Goal: Task Accomplishment & Management: Complete application form

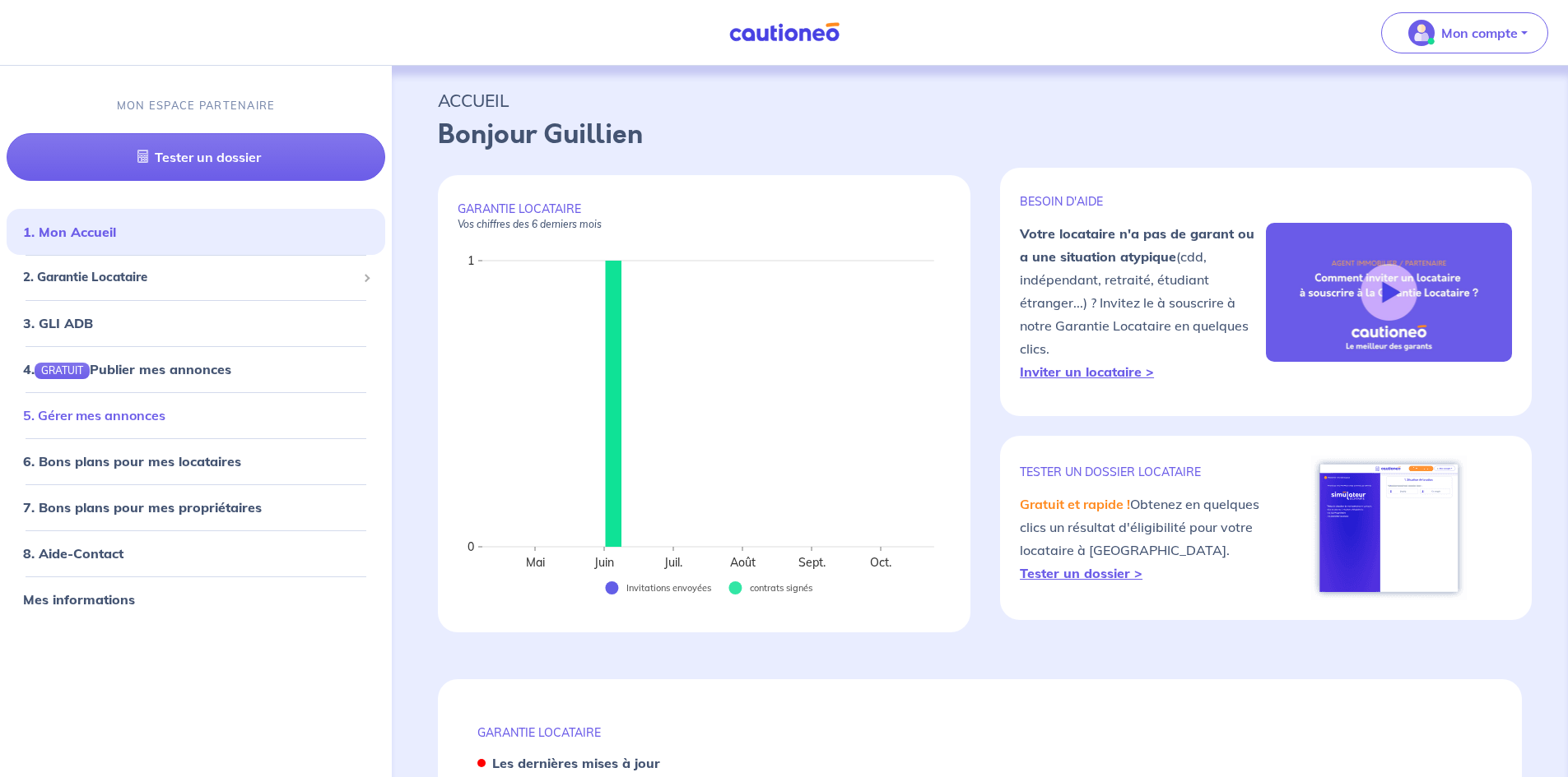
click at [107, 423] on link "5. Gérer mes annonces" at bounding box center [94, 415] width 142 height 17
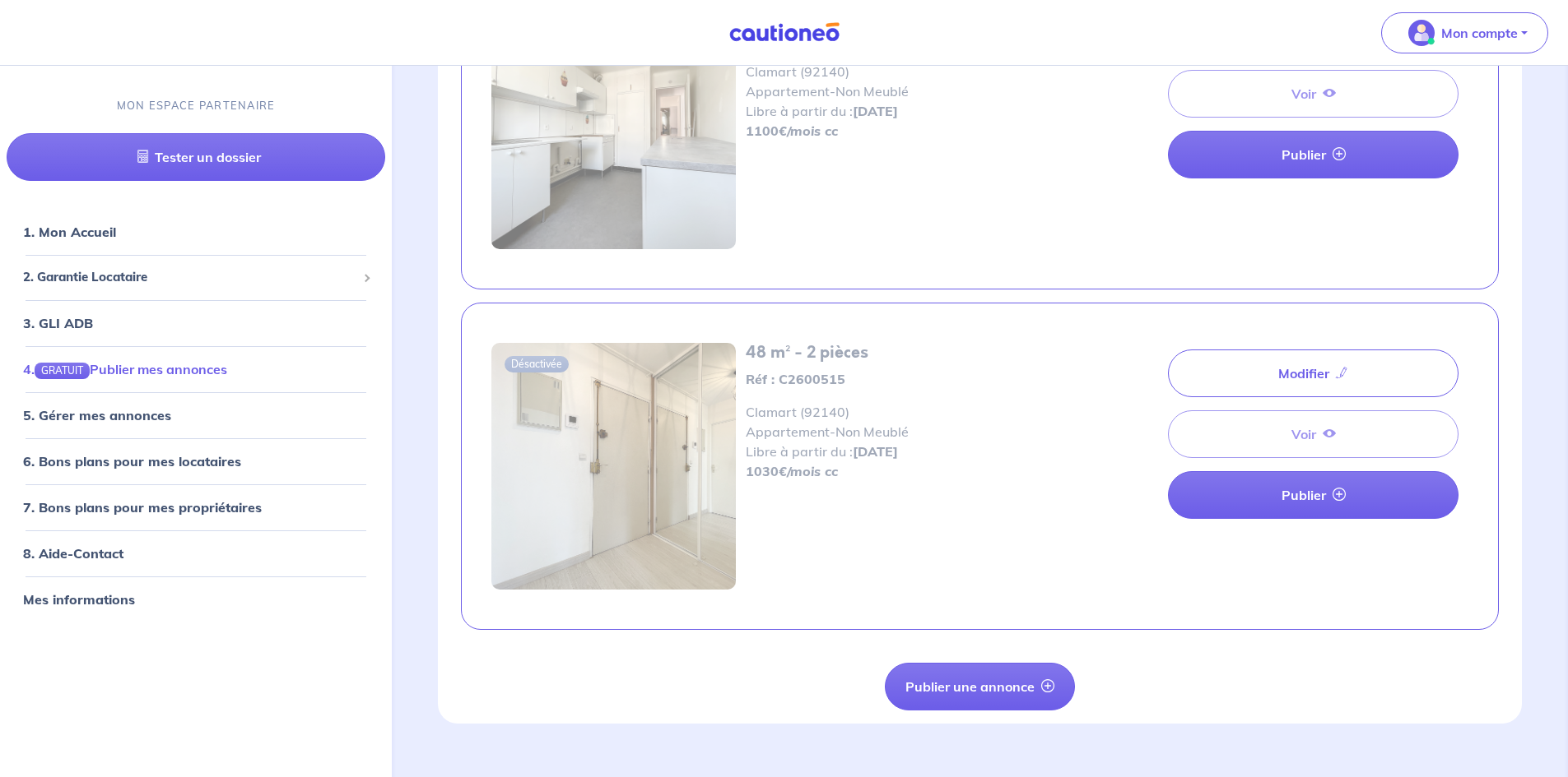
scroll to position [570, 0]
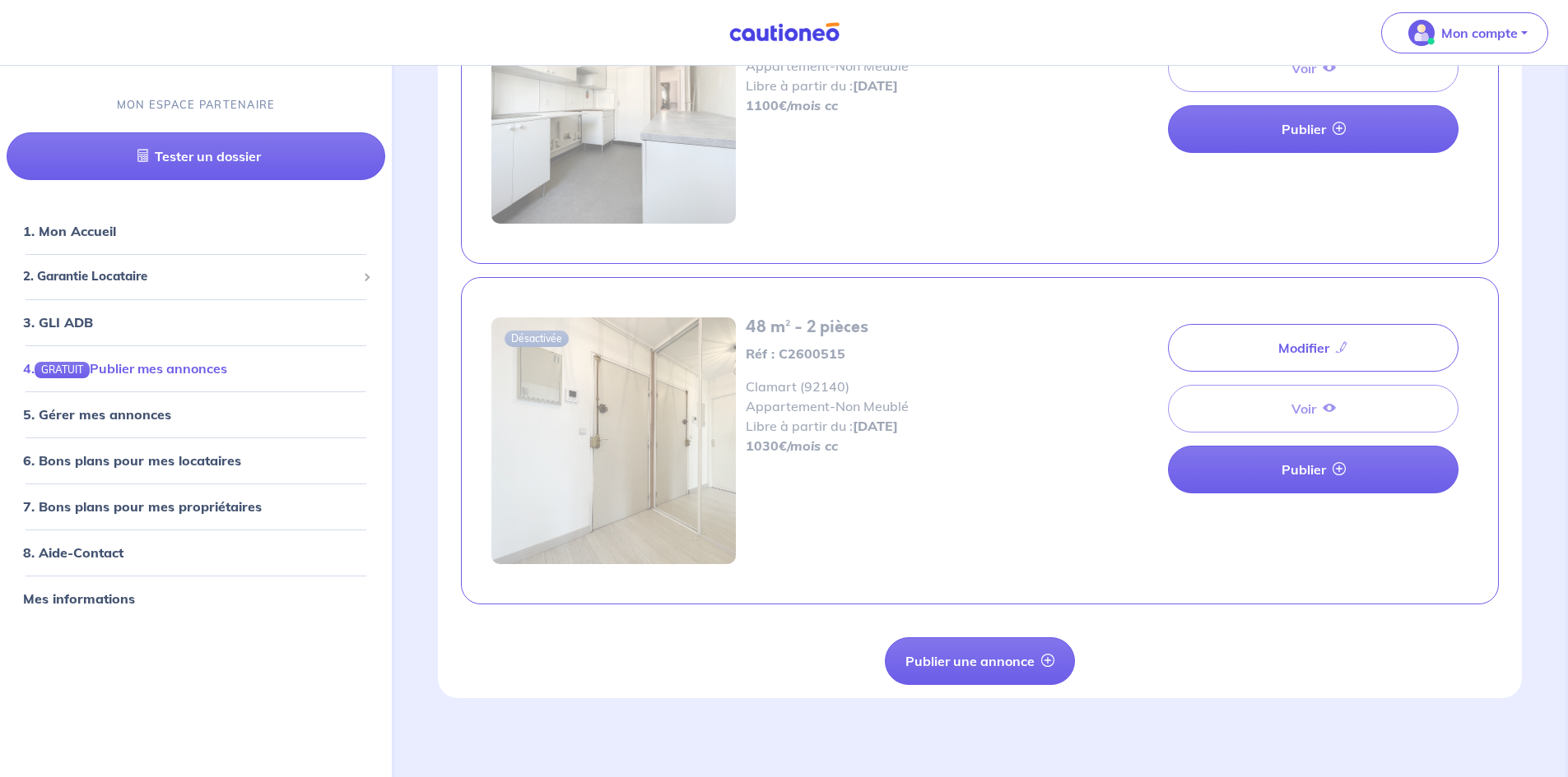
click at [227, 360] on link "4. GRATUIT Publier mes annonces" at bounding box center [125, 369] width 204 height 17
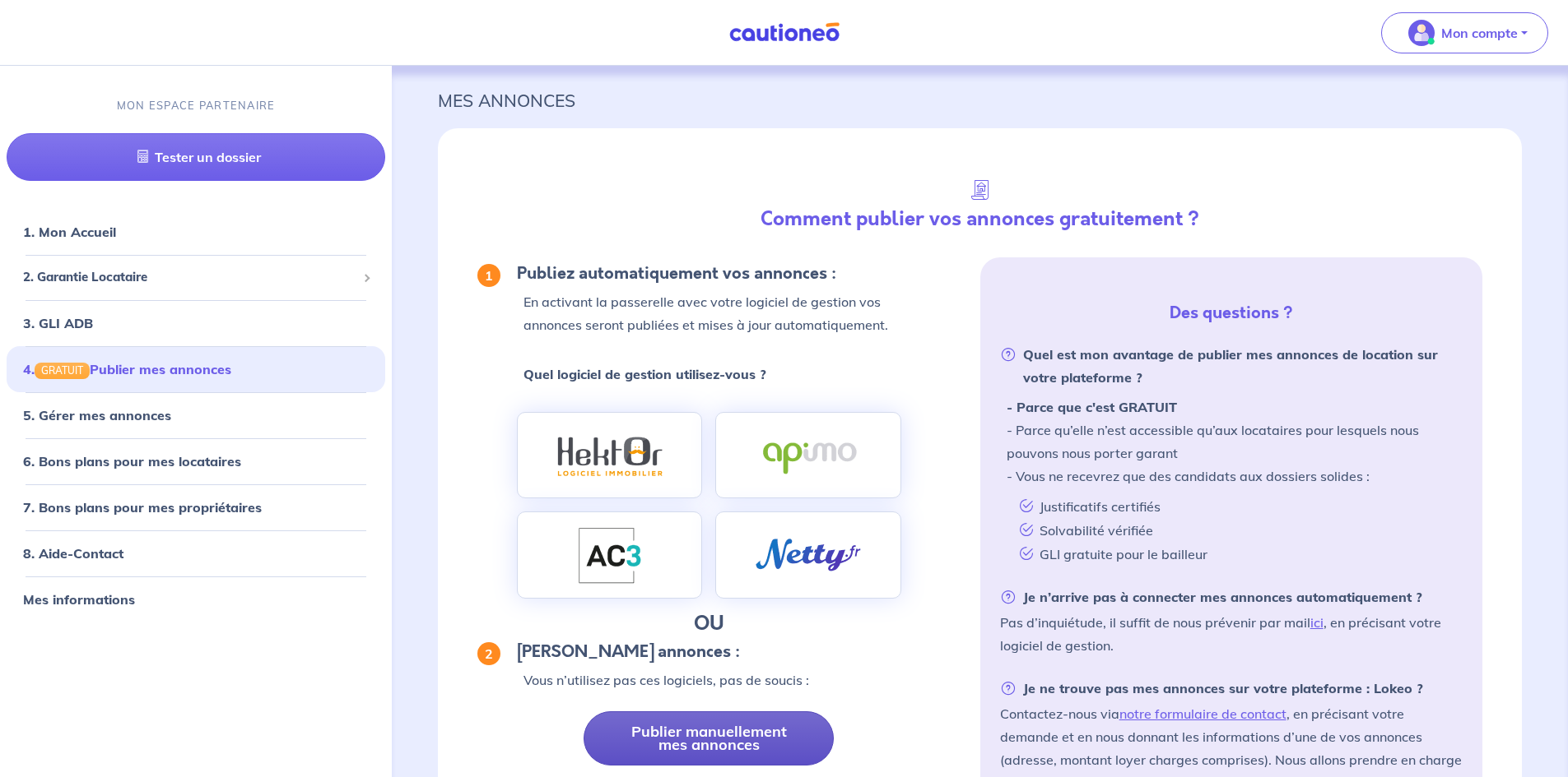
click at [692, 737] on link "Publier manuellement mes annonces" at bounding box center [708, 739] width 250 height 54
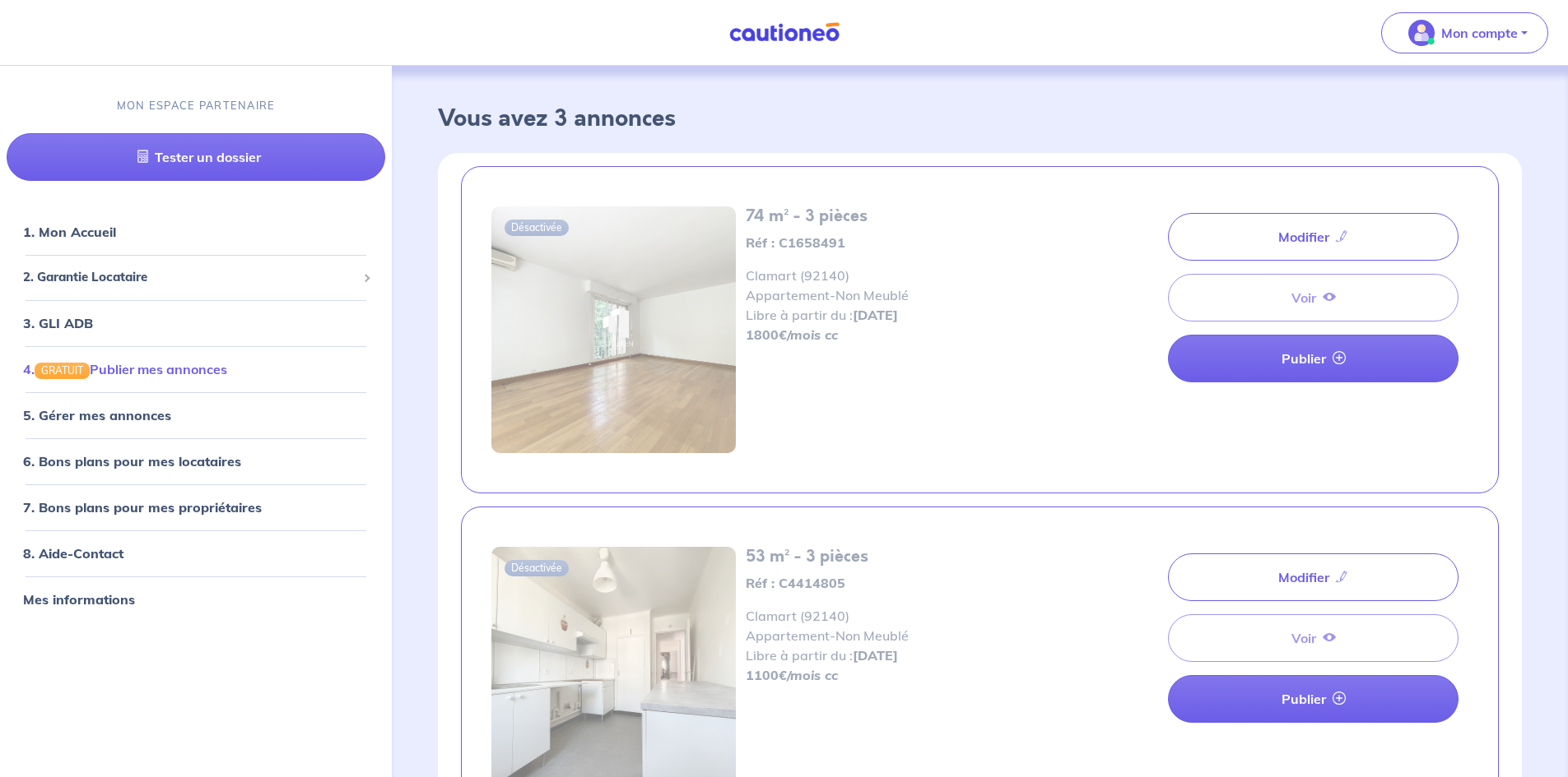
click at [159, 370] on link "4. GRATUIT Publier mes annonces" at bounding box center [125, 369] width 204 height 17
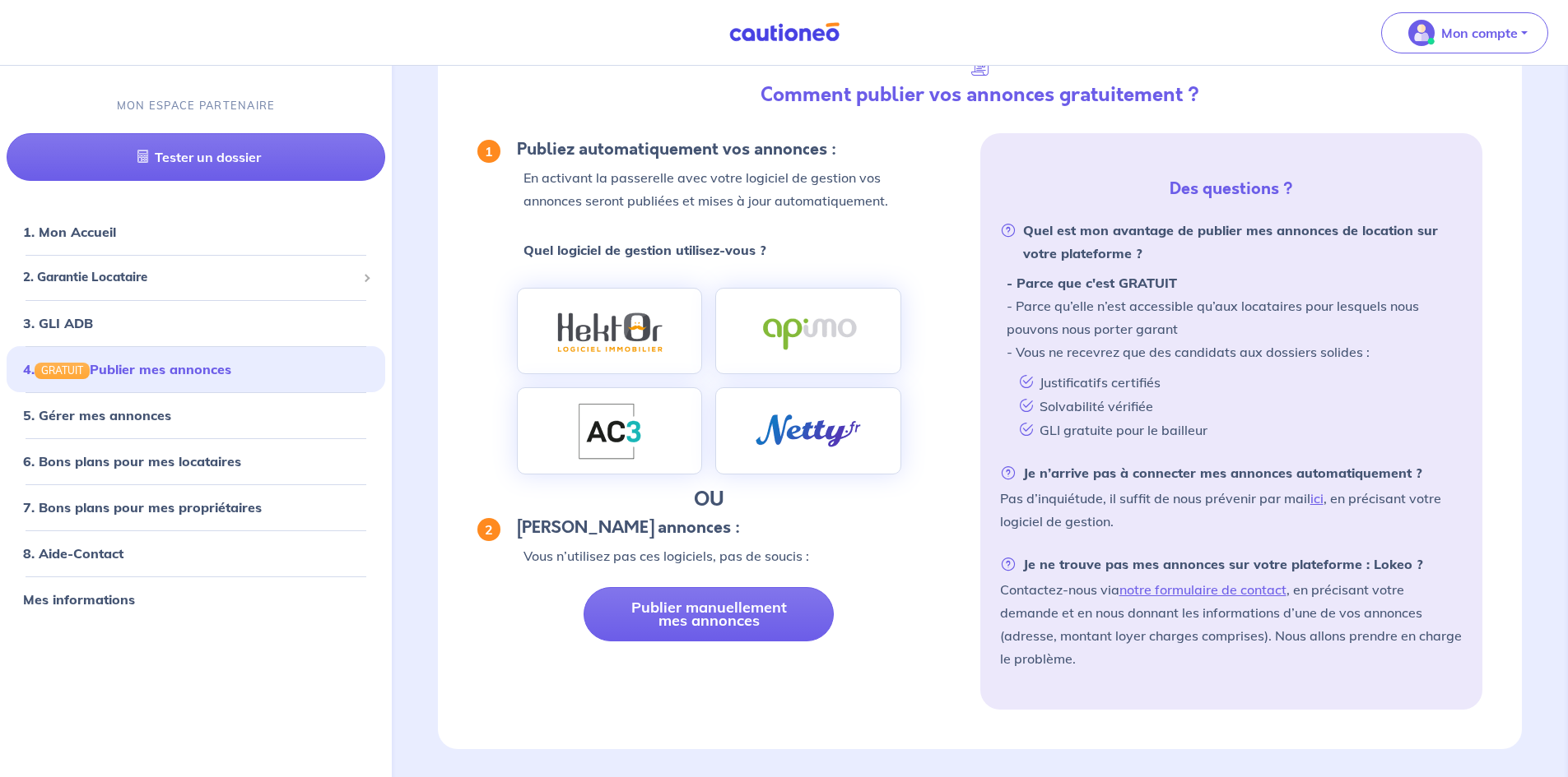
scroll to position [135, 0]
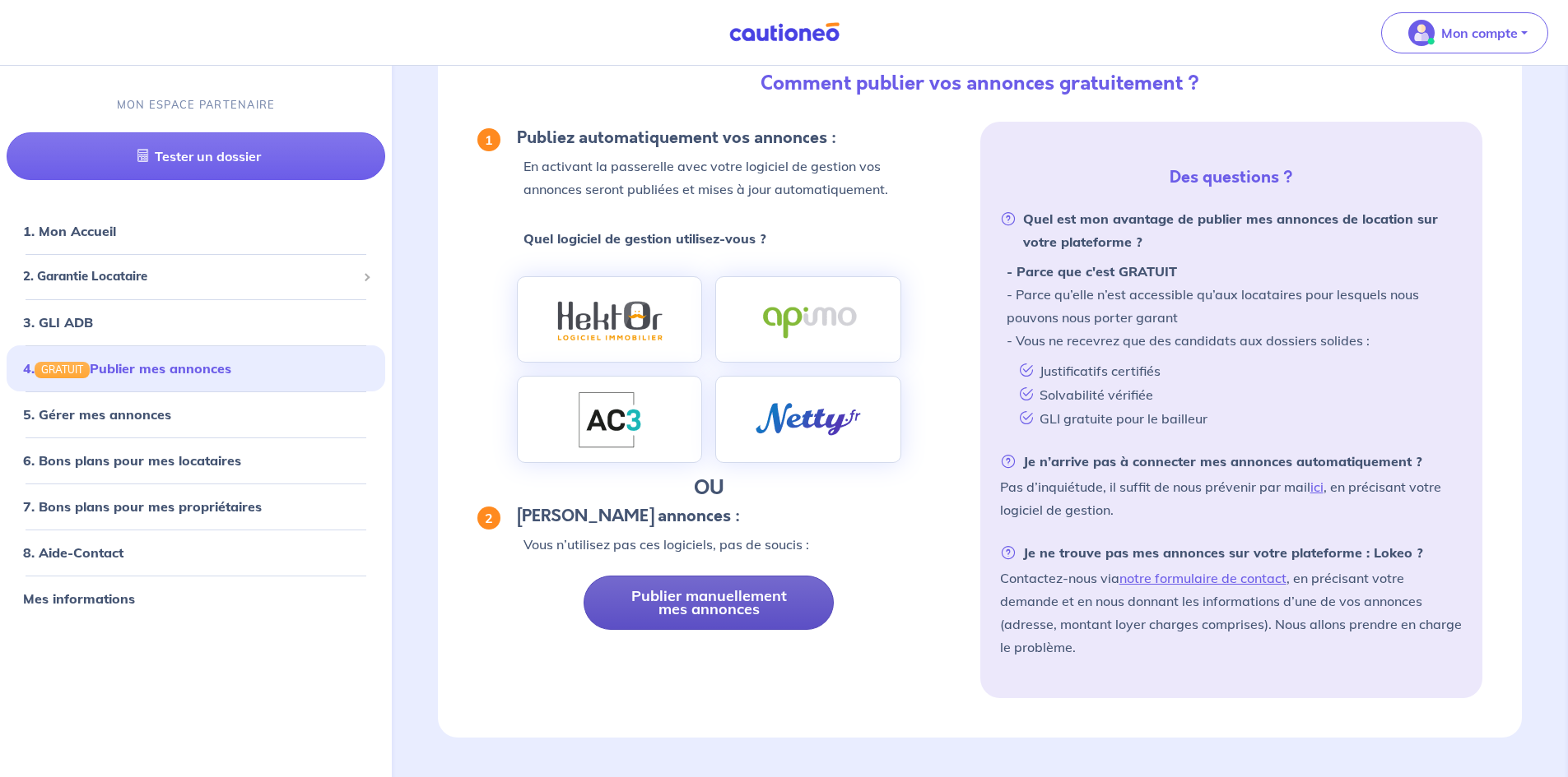
click at [664, 599] on link "Publier manuellement mes annonces" at bounding box center [708, 602] width 250 height 54
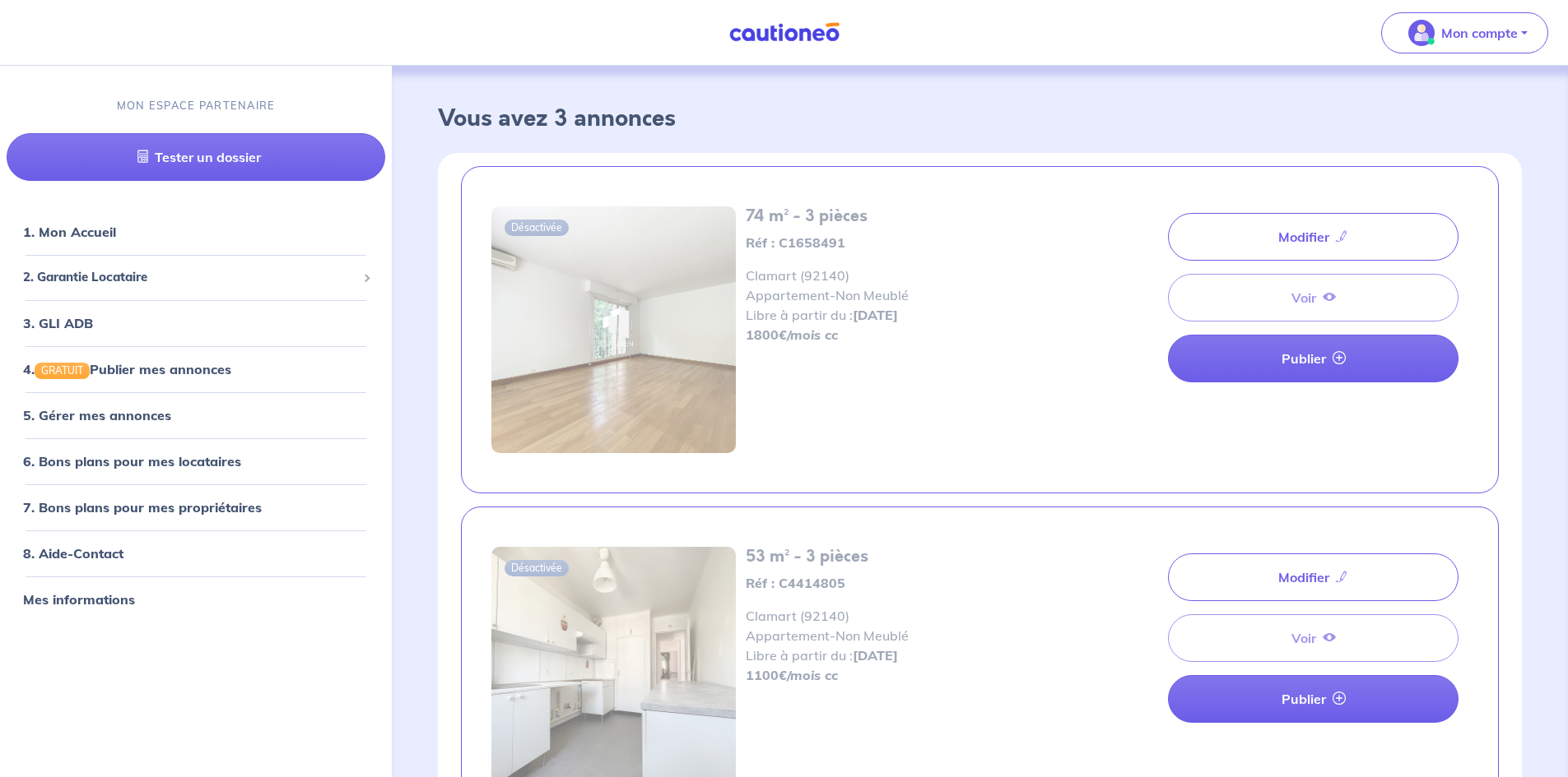
scroll to position [570, 0]
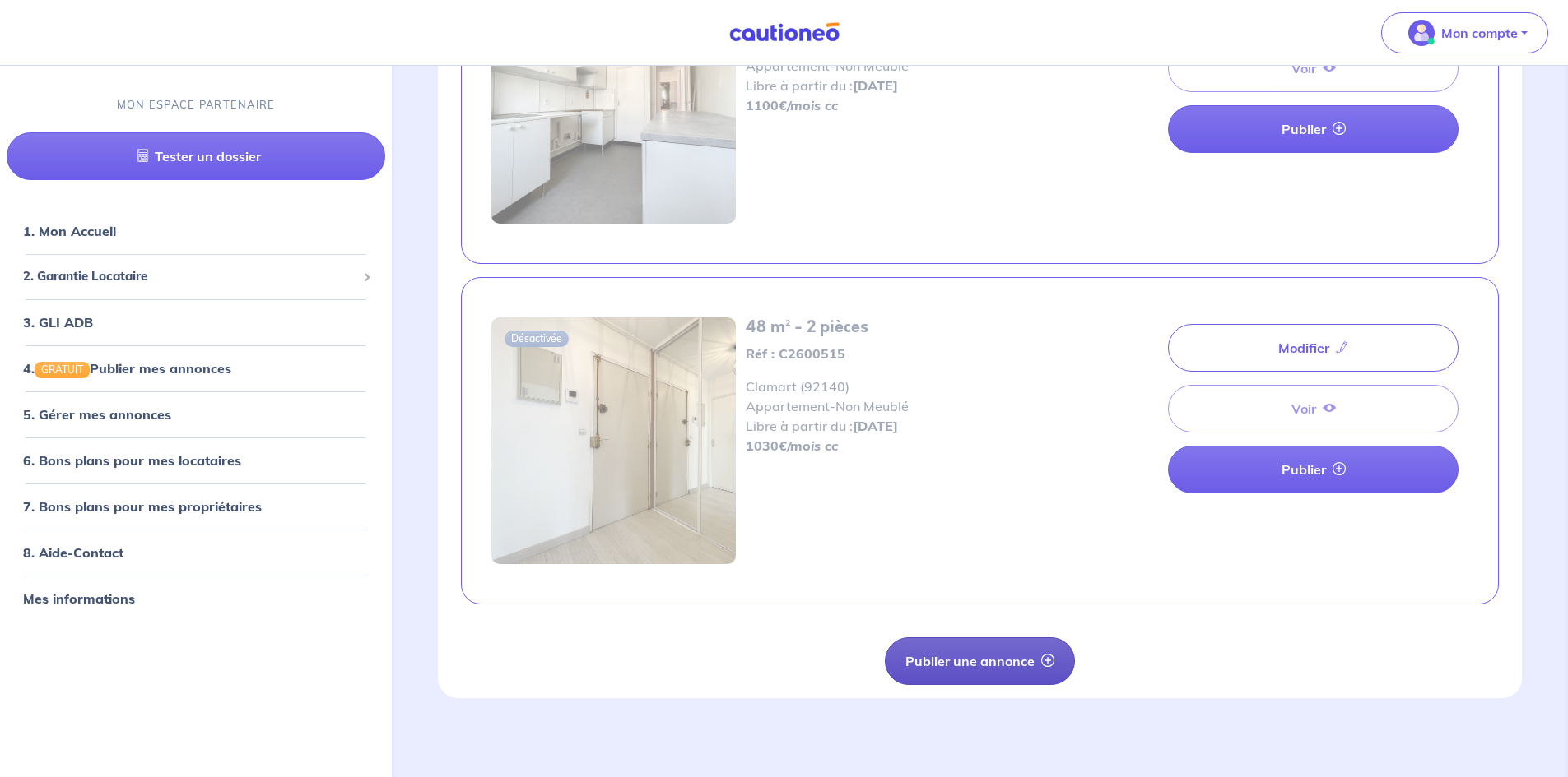
click at [933, 652] on button "Publier une annonce" at bounding box center [979, 661] width 190 height 48
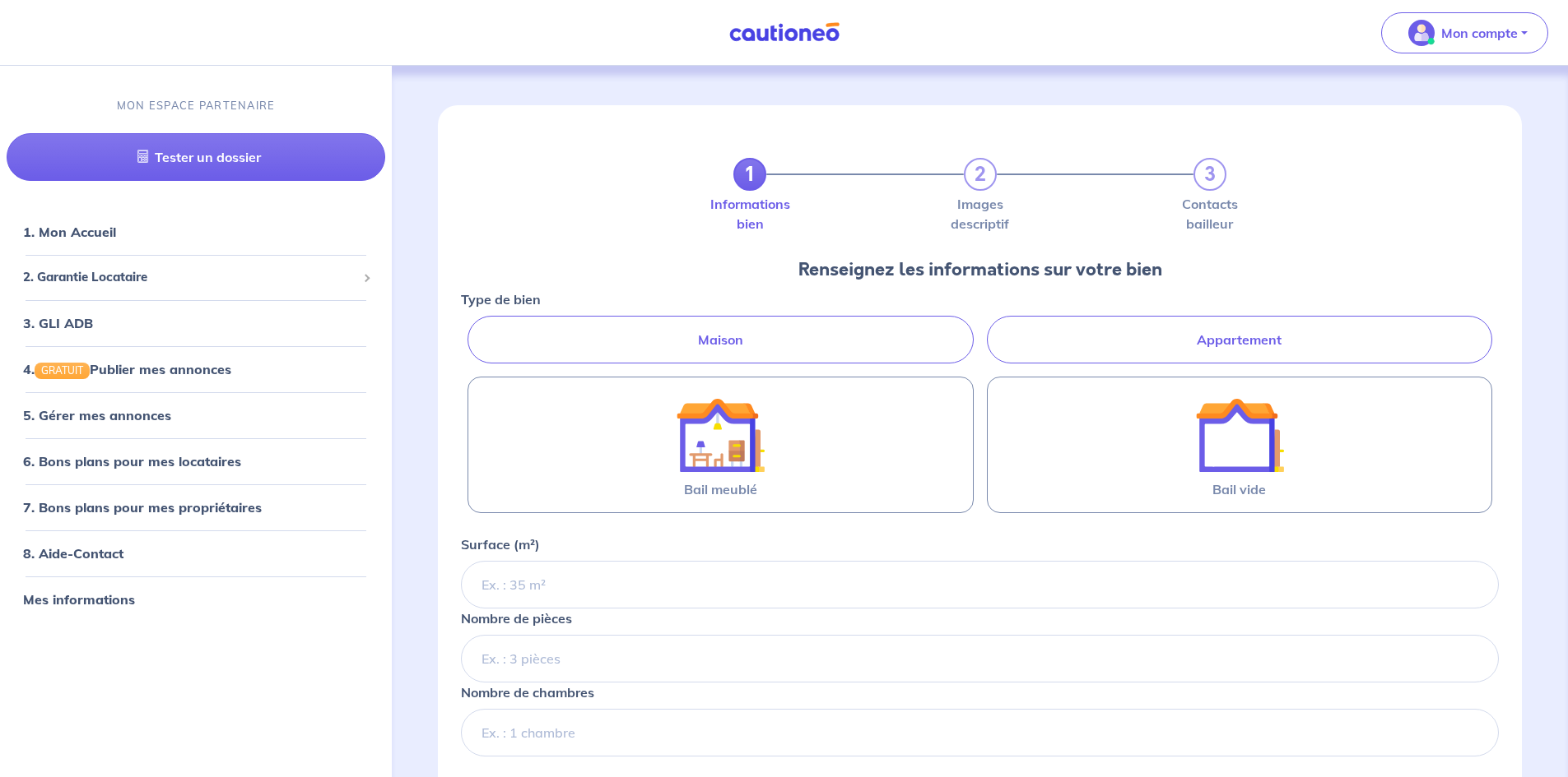
click at [1128, 333] on label "Appartement" at bounding box center [1239, 339] width 506 height 48
click at [472, 327] on input "Appartement" at bounding box center [465, 320] width 10 height 10
radio input "true"
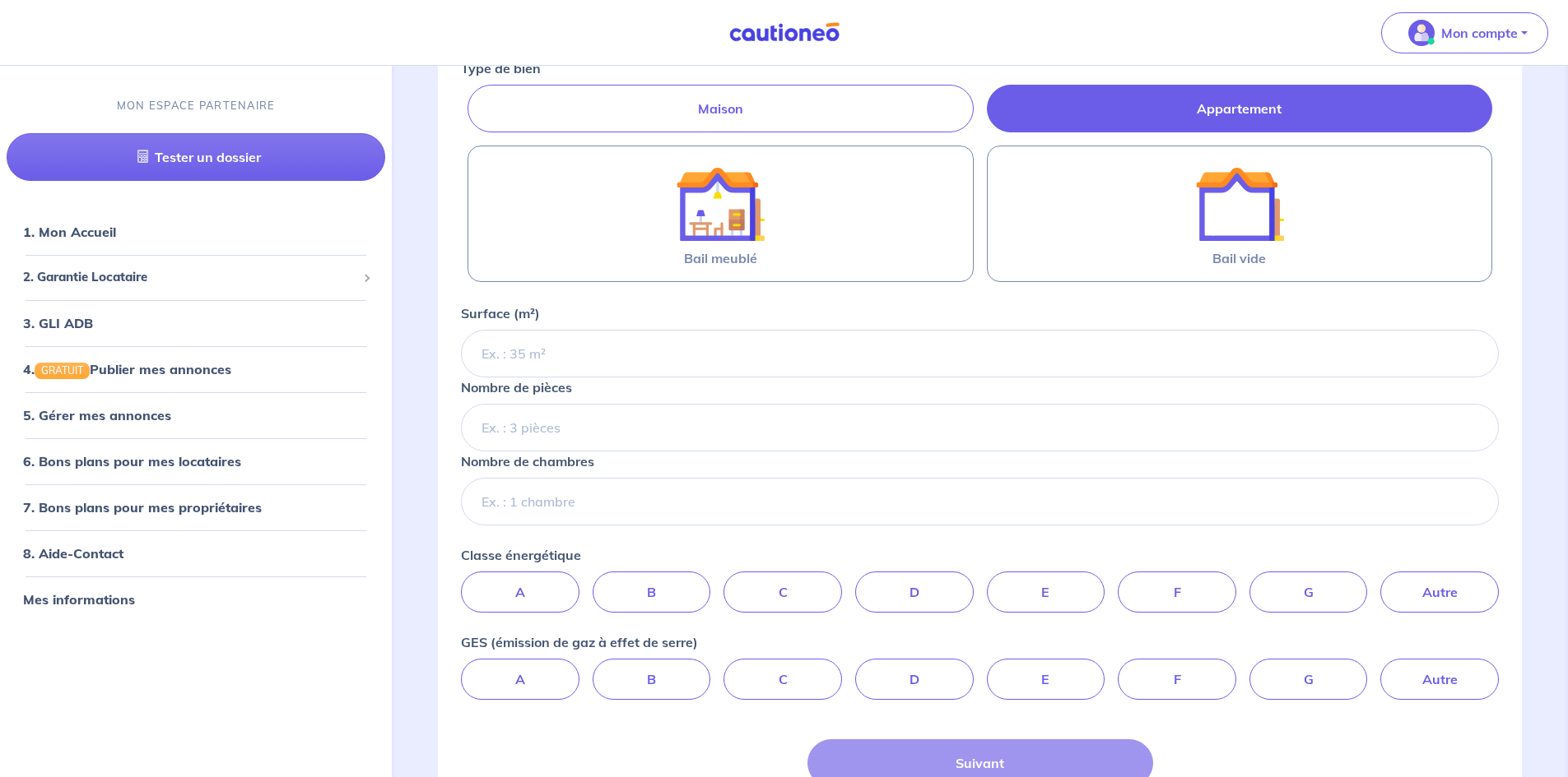
scroll to position [247, 0]
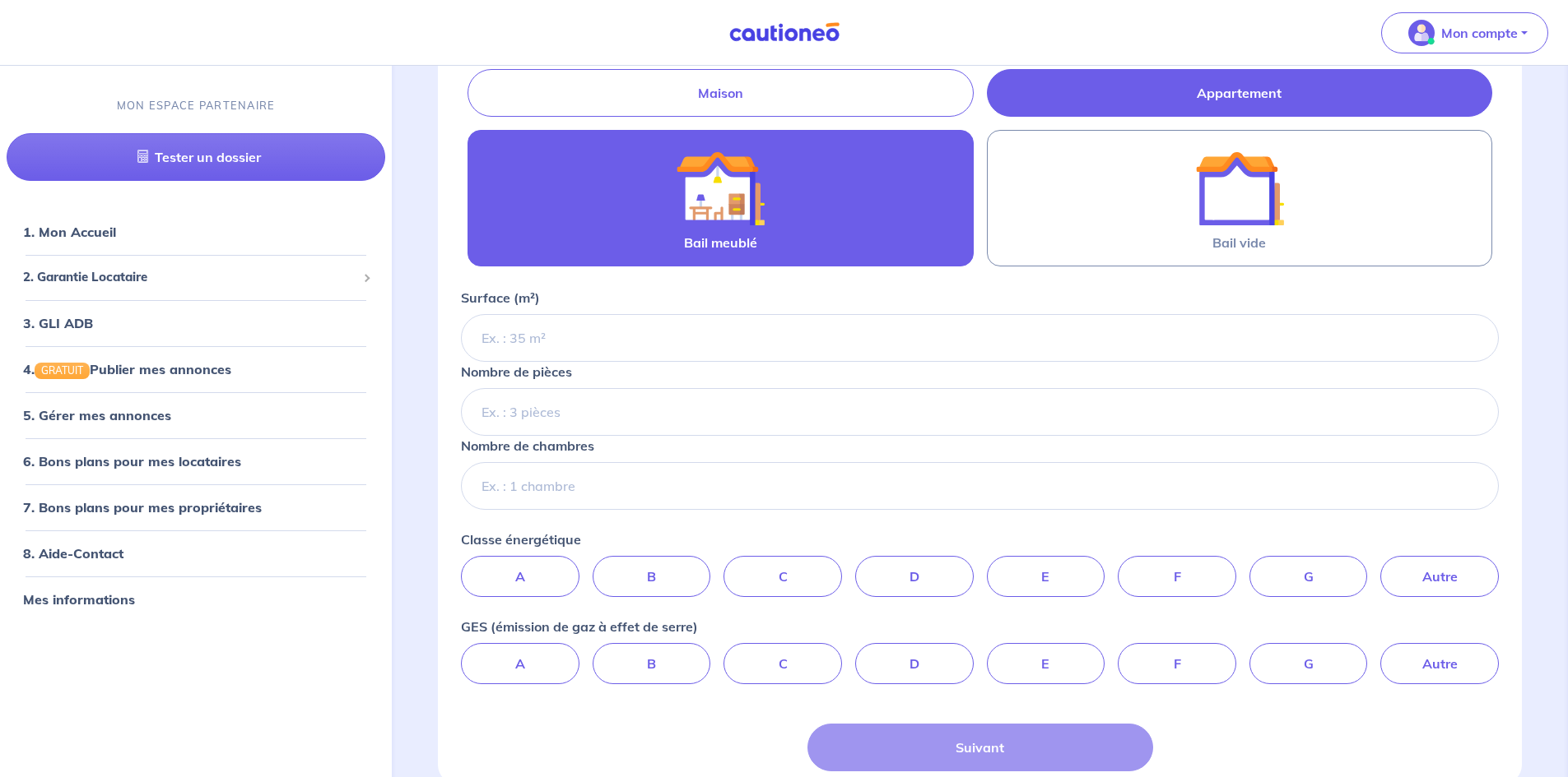
click at [835, 210] on label "Bail meublé" at bounding box center [720, 198] width 506 height 136
click at [0, 0] on input "Bail meublé" at bounding box center [0, 0] width 0 height 0
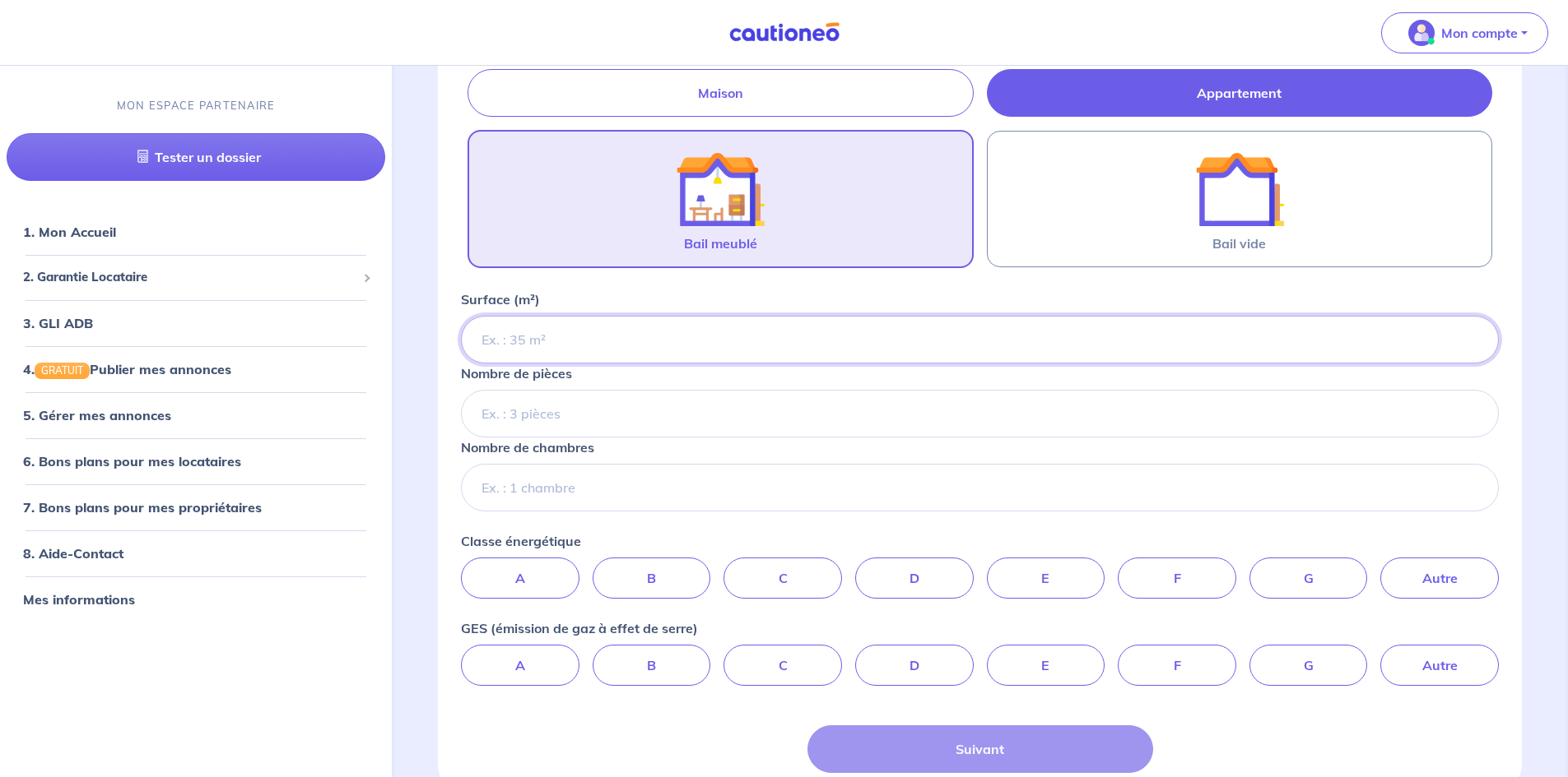
click at [587, 340] on input "Surface (m²)" at bounding box center [979, 339] width 1038 height 48
type input "31.75"
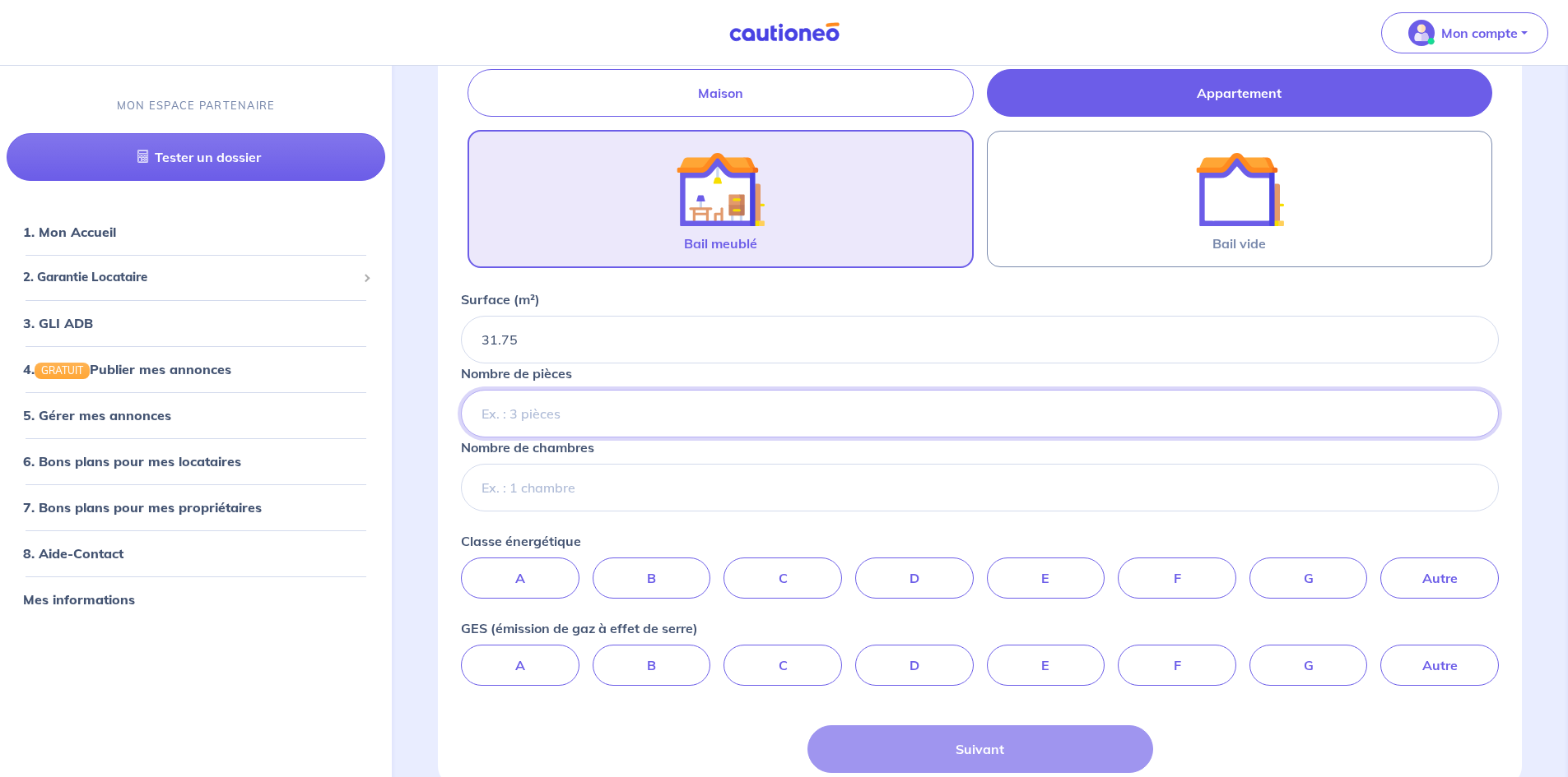
click at [534, 415] on input "Nombre de pièces" at bounding box center [979, 413] width 1038 height 48
type input "2"
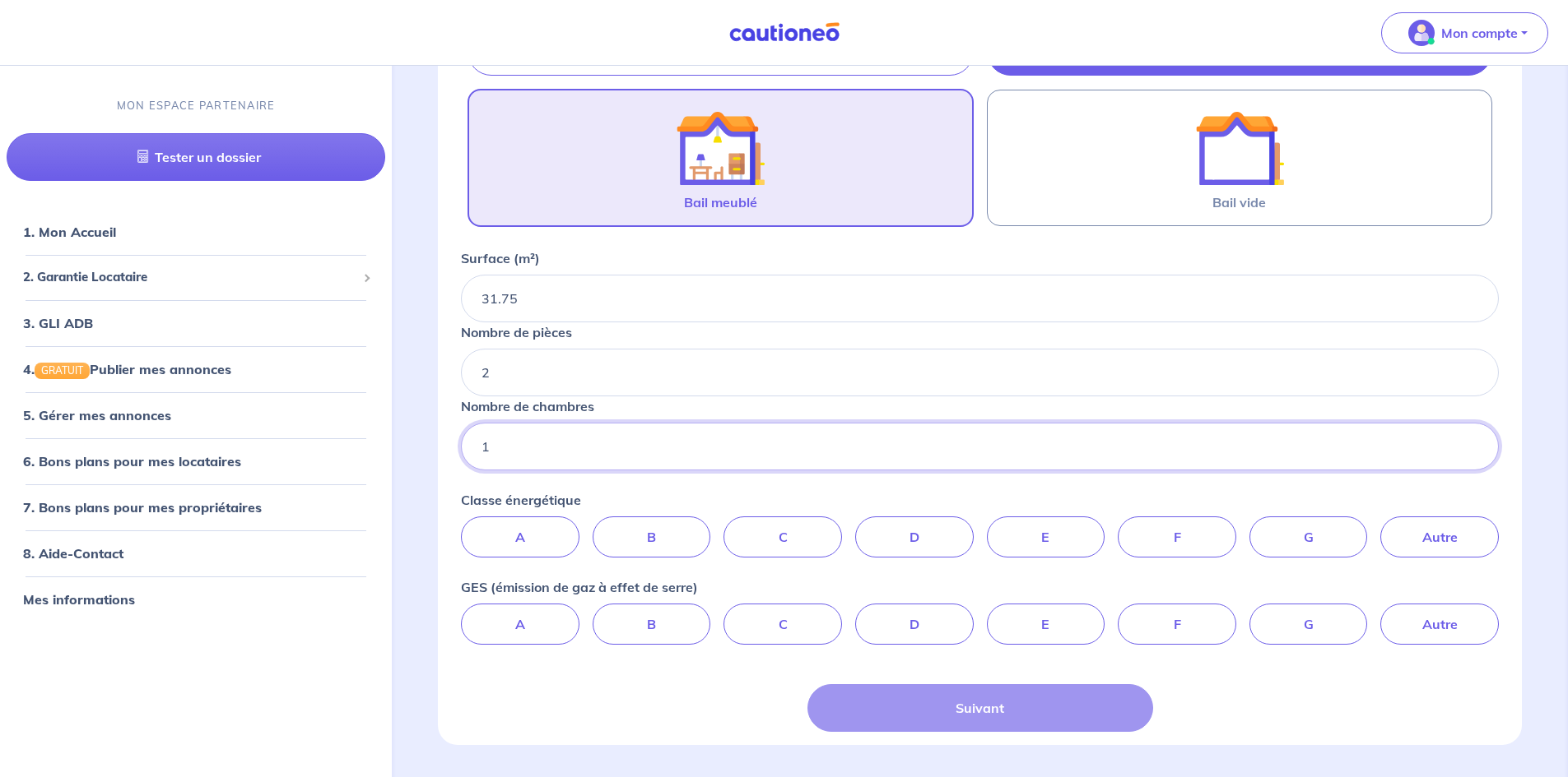
scroll to position [329, 0]
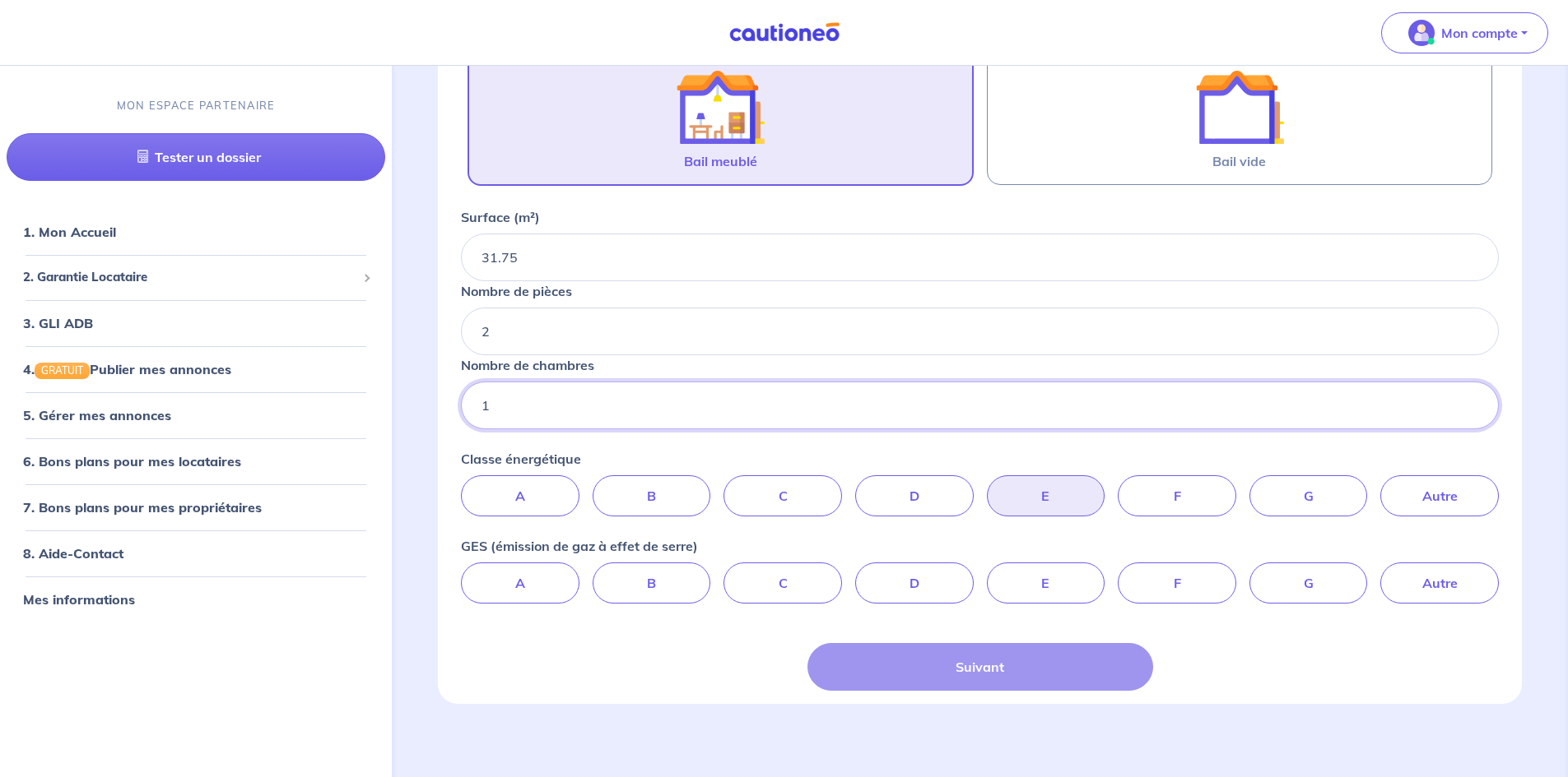
type input "1"
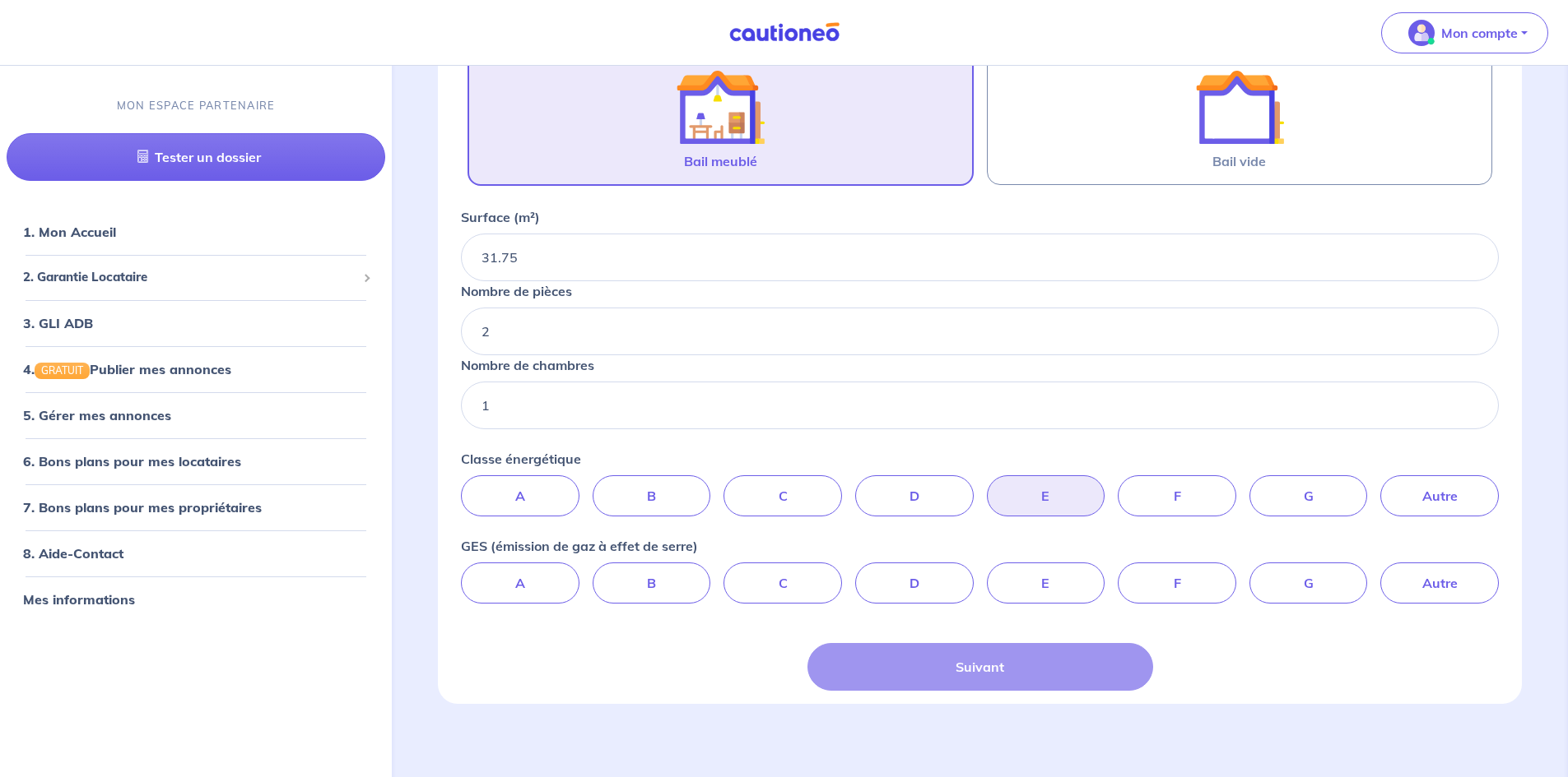
click at [1058, 504] on label "E" at bounding box center [1046, 496] width 119 height 41
click at [985, 486] on input "E" at bounding box center [979, 480] width 10 height 10
radio input "true"
click at [1045, 588] on label "E" at bounding box center [1046, 583] width 119 height 41
click at [985, 573] on input "E" at bounding box center [979, 567] width 10 height 10
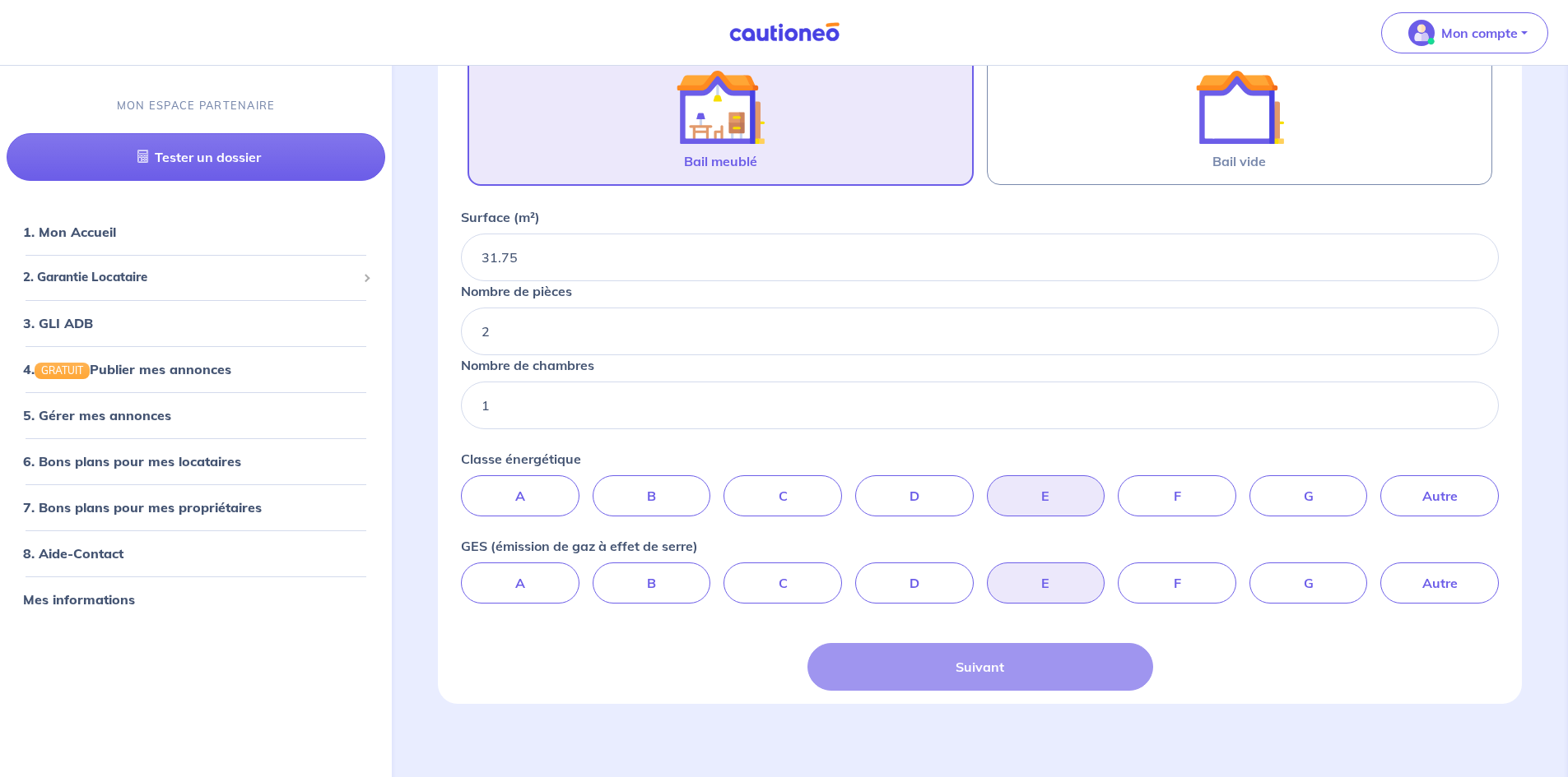
radio input "true"
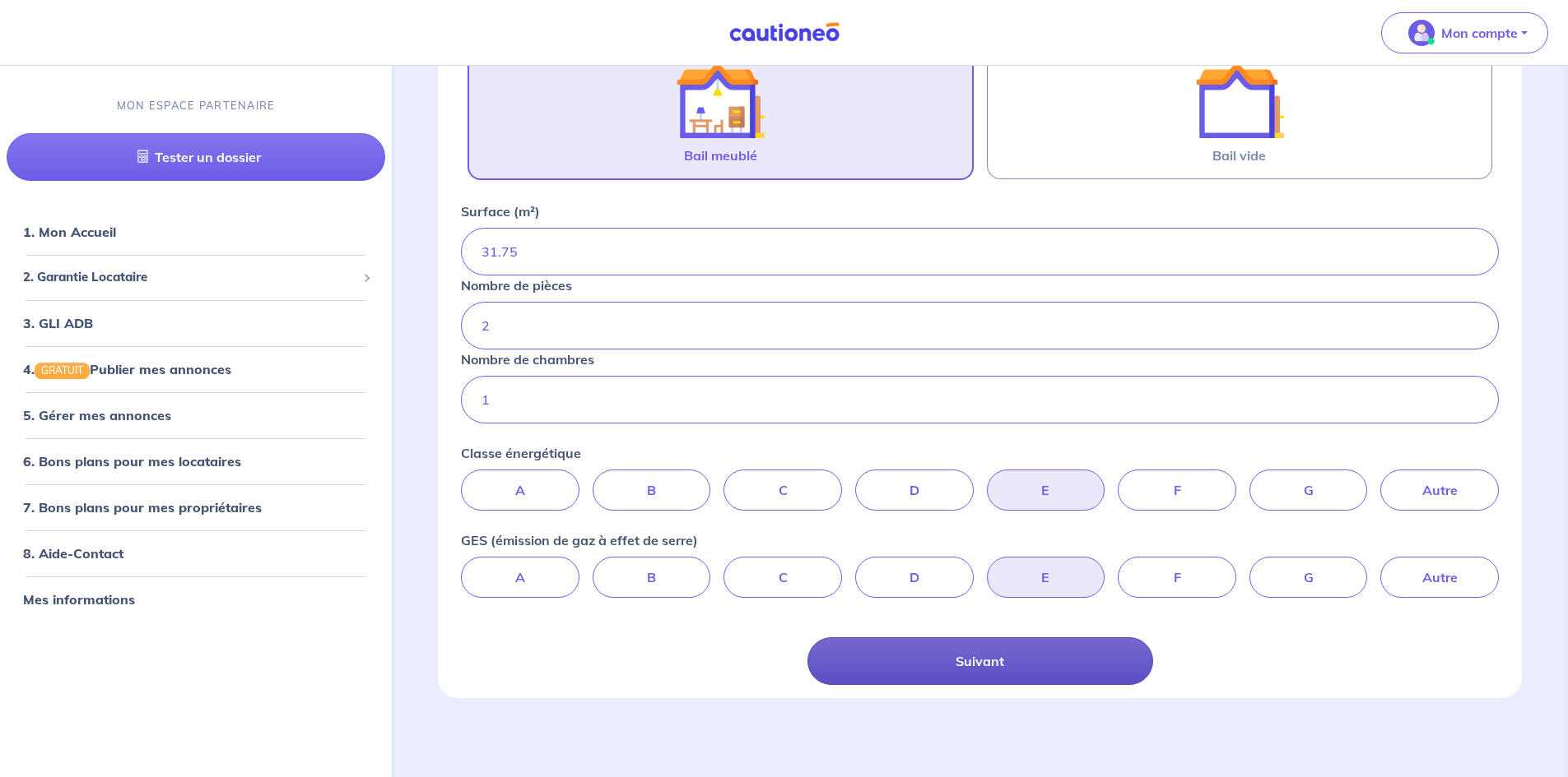
click at [1000, 649] on button "Suivant" at bounding box center [980, 661] width 346 height 48
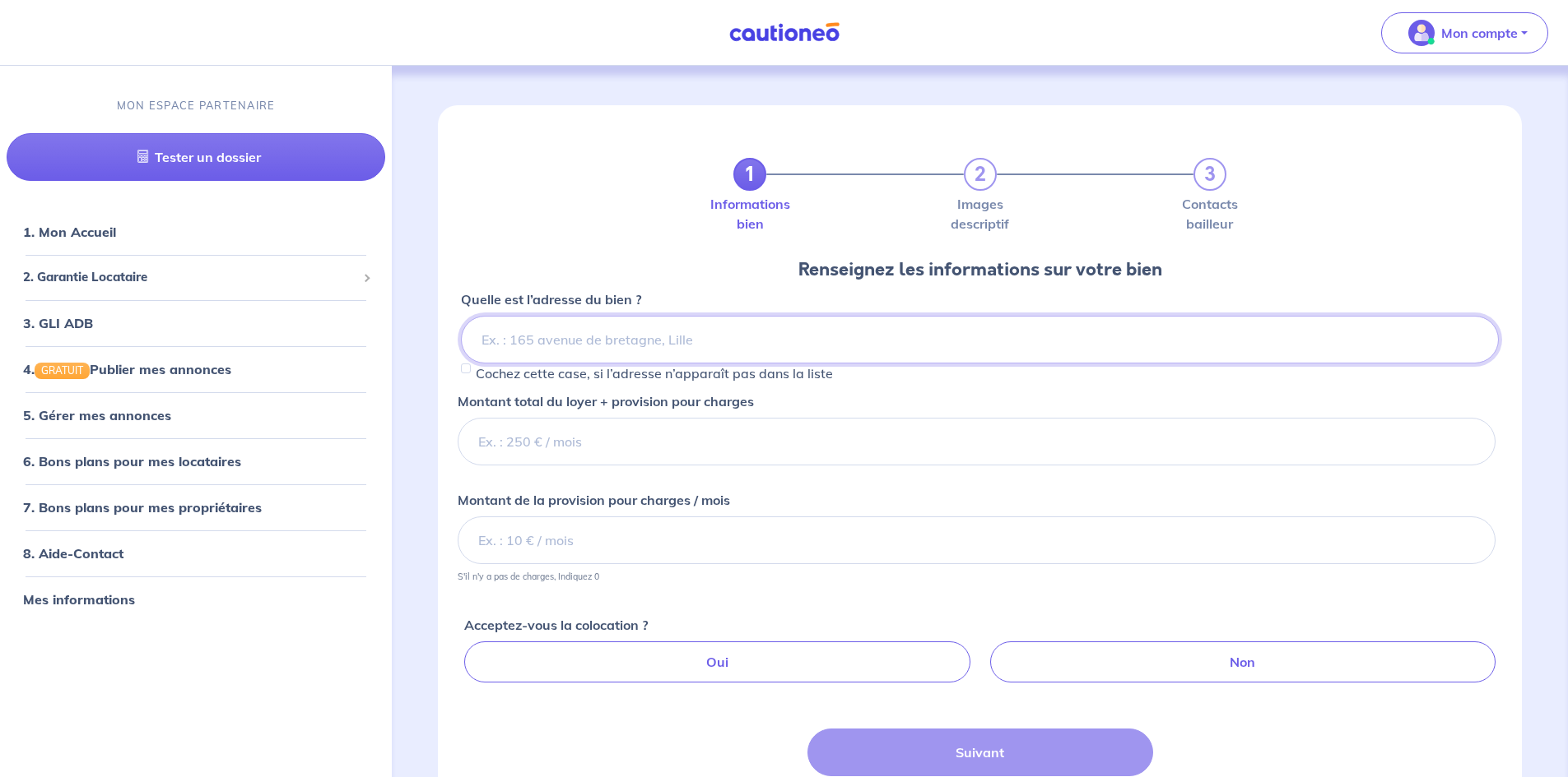
click at [543, 344] on input at bounding box center [979, 339] width 1038 height 48
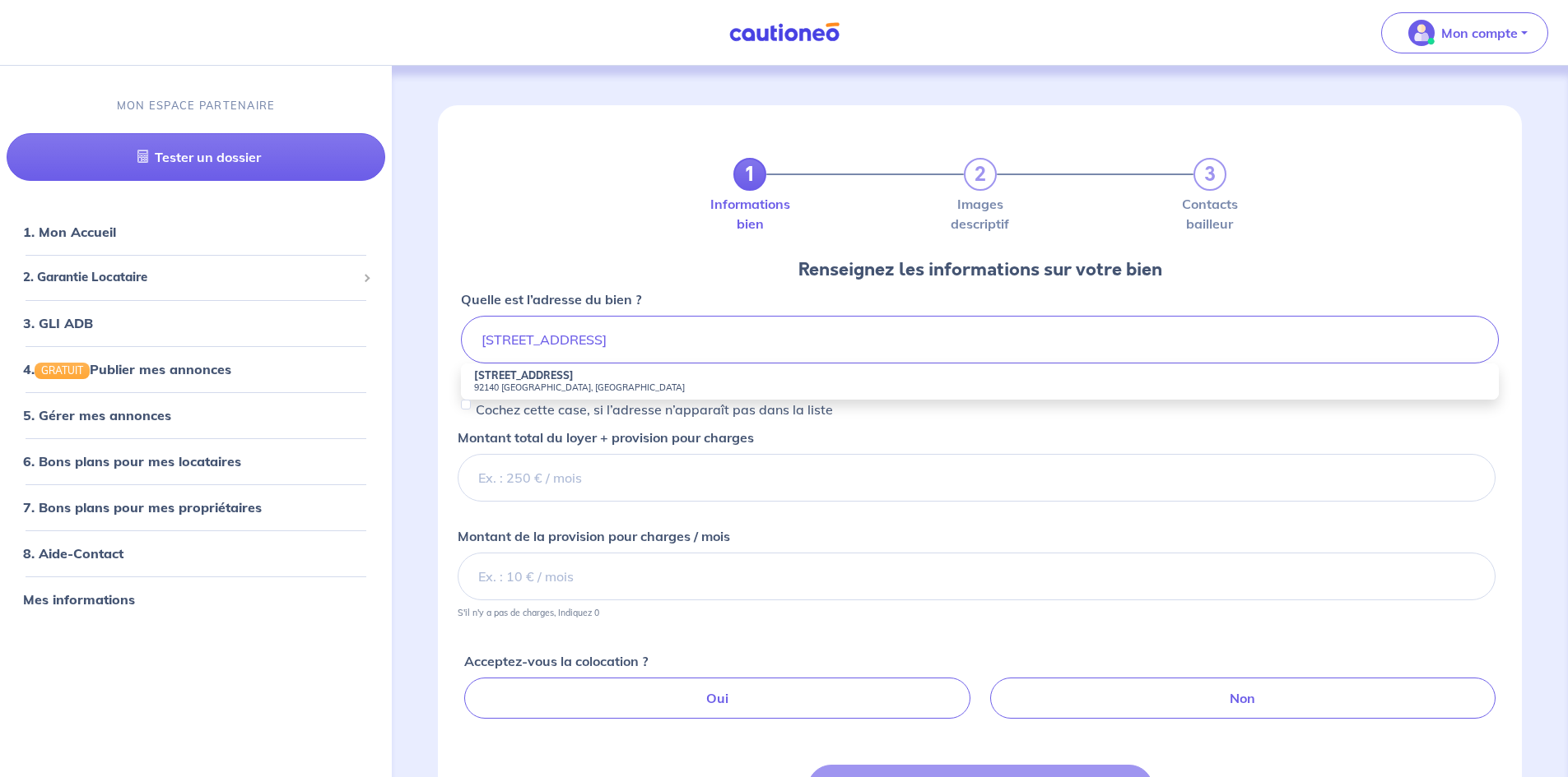
click at [552, 374] on strong "63 Route de la Garenne" at bounding box center [523, 374] width 100 height 12
type input "63 Route de la Garenne, 92140 Clamart, France"
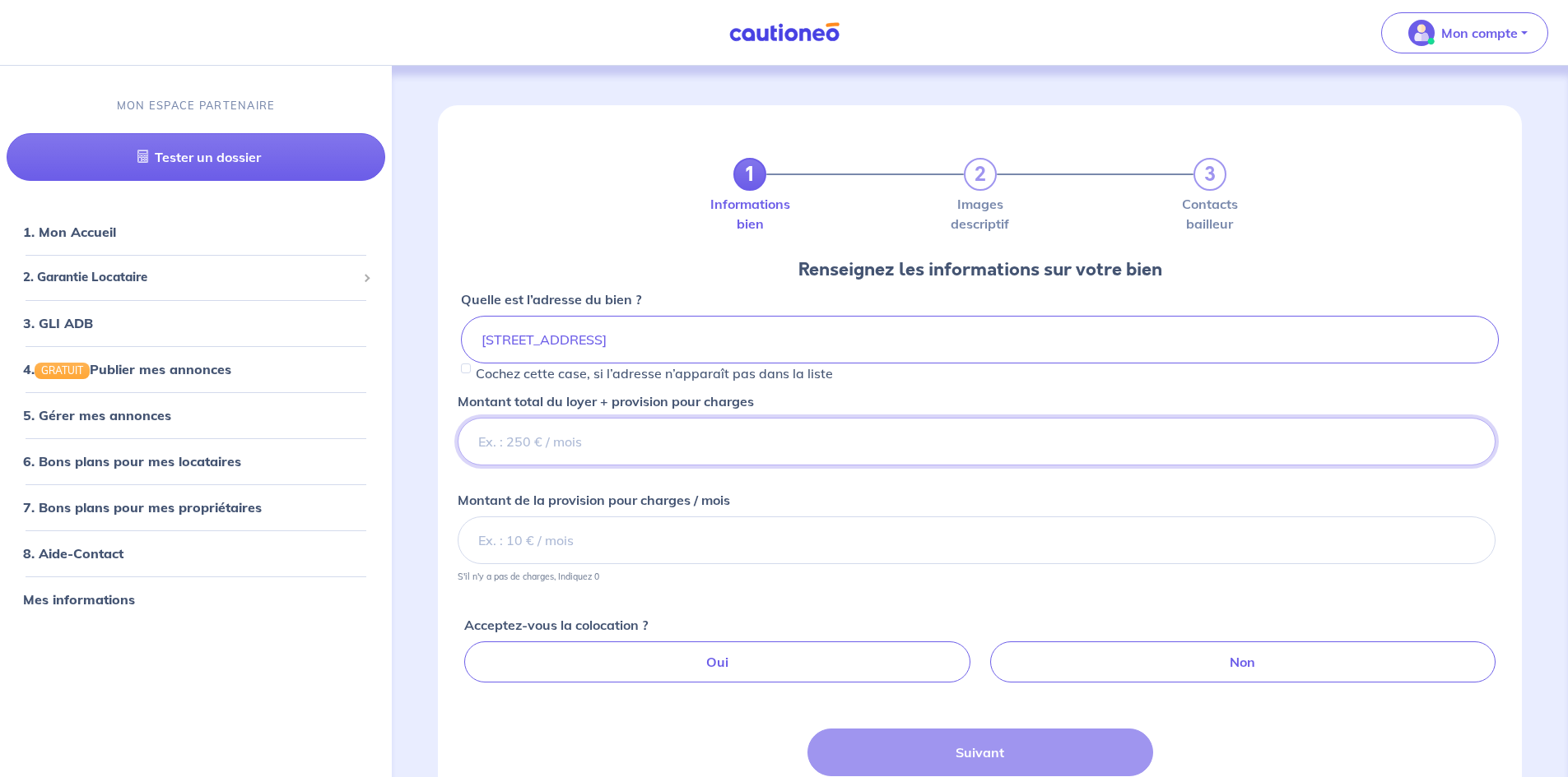
click at [535, 452] on input "Montant total du loyer + provision pour charges" at bounding box center [976, 441] width 1038 height 48
type input "910"
click at [551, 529] on input "Montant de la provision pour charges / mois" at bounding box center [976, 540] width 1038 height 48
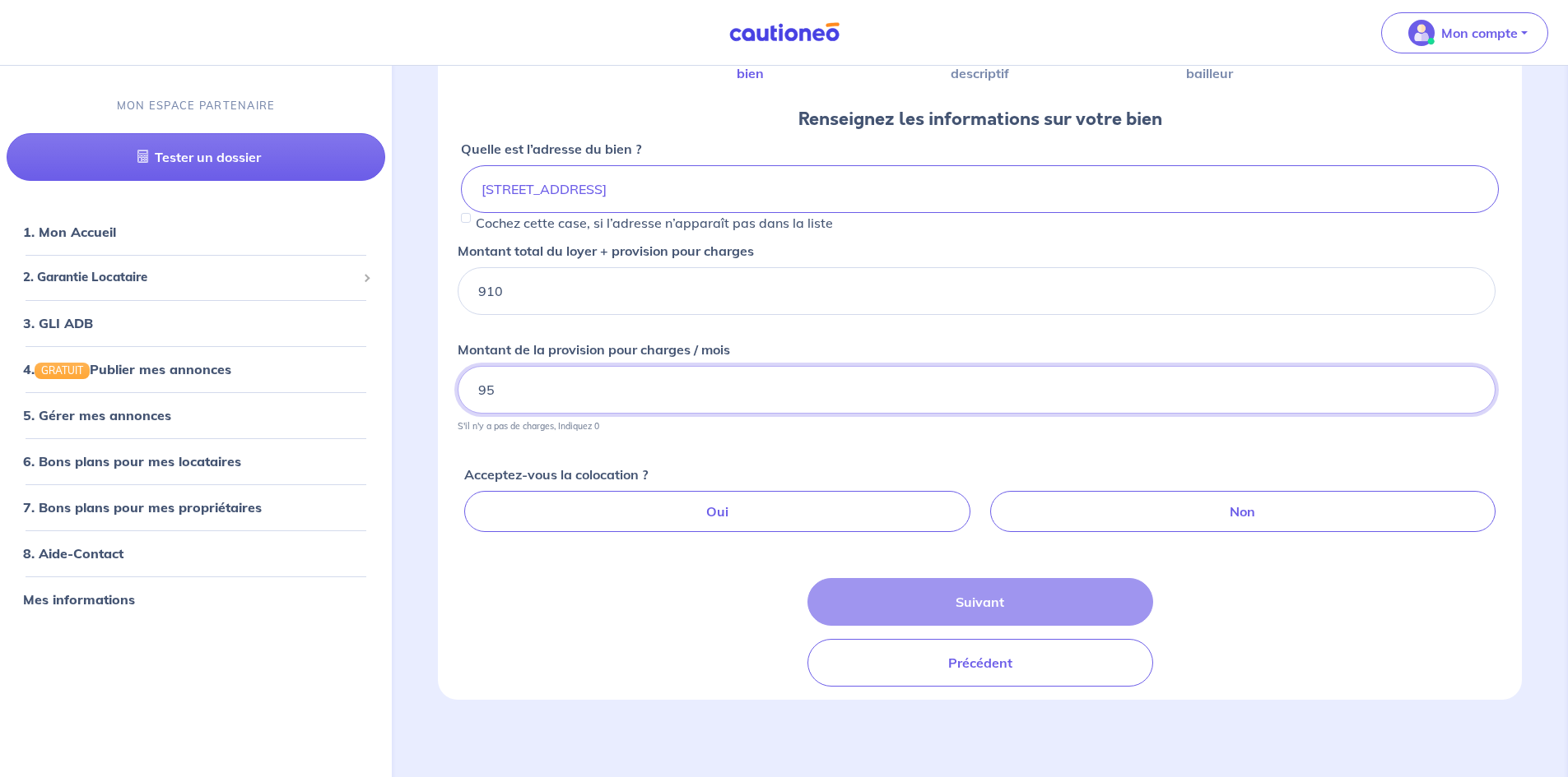
scroll to position [152, 0]
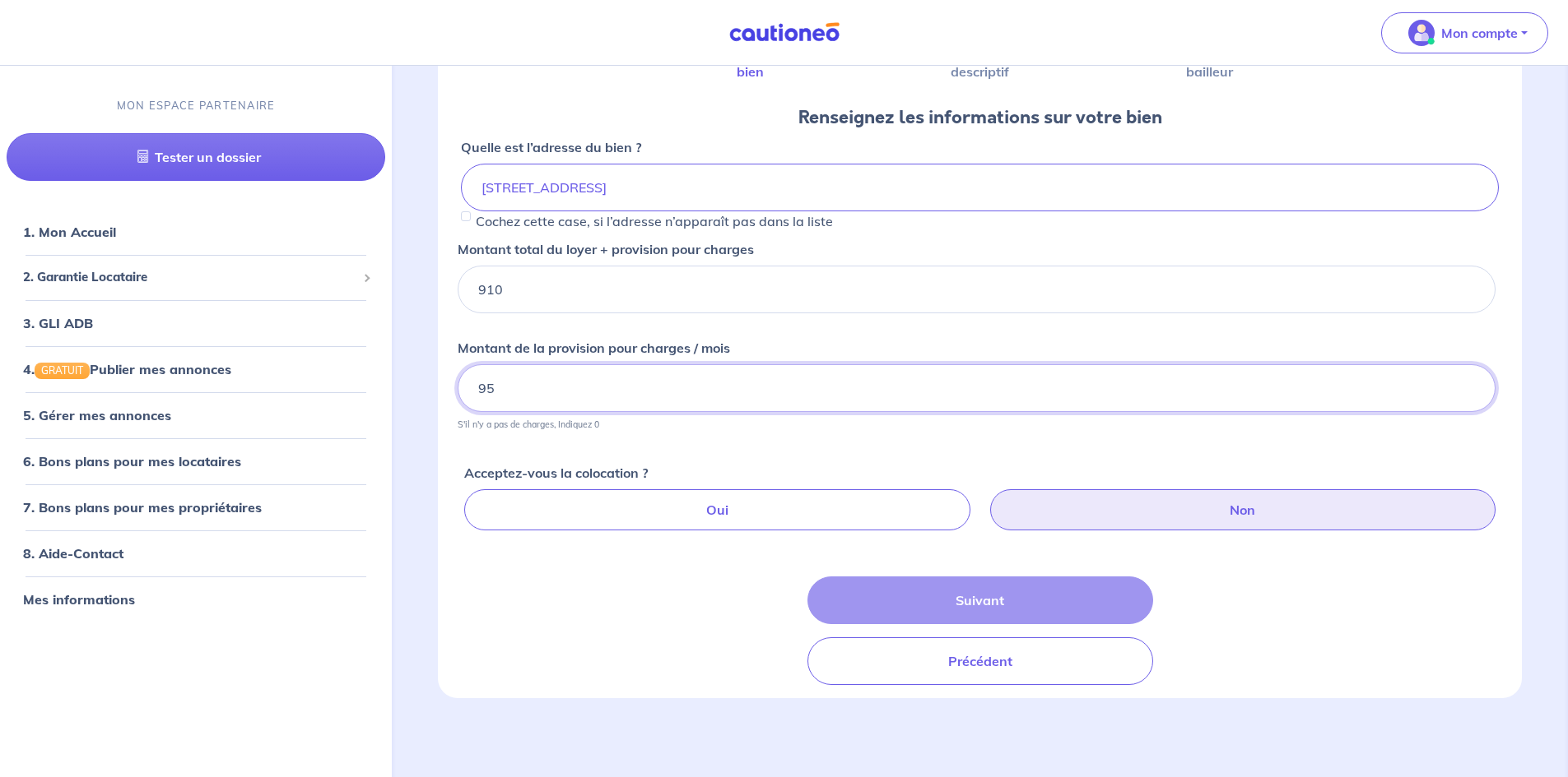
type input "95"
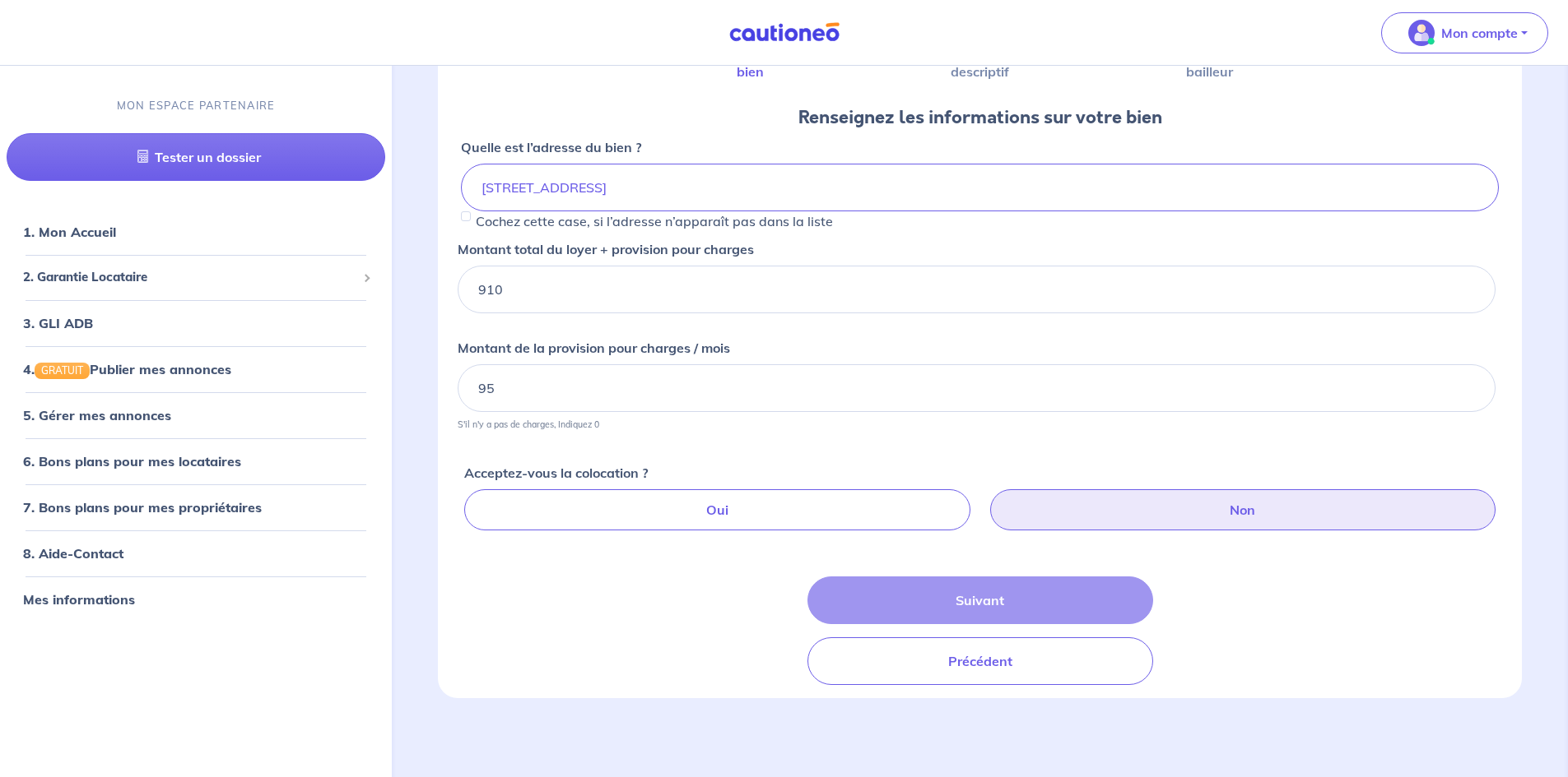
click at [1192, 490] on label "Non" at bounding box center [1242, 510] width 506 height 41
click at [989, 490] on input "Non" at bounding box center [982, 494] width 10 height 10
radio input "true"
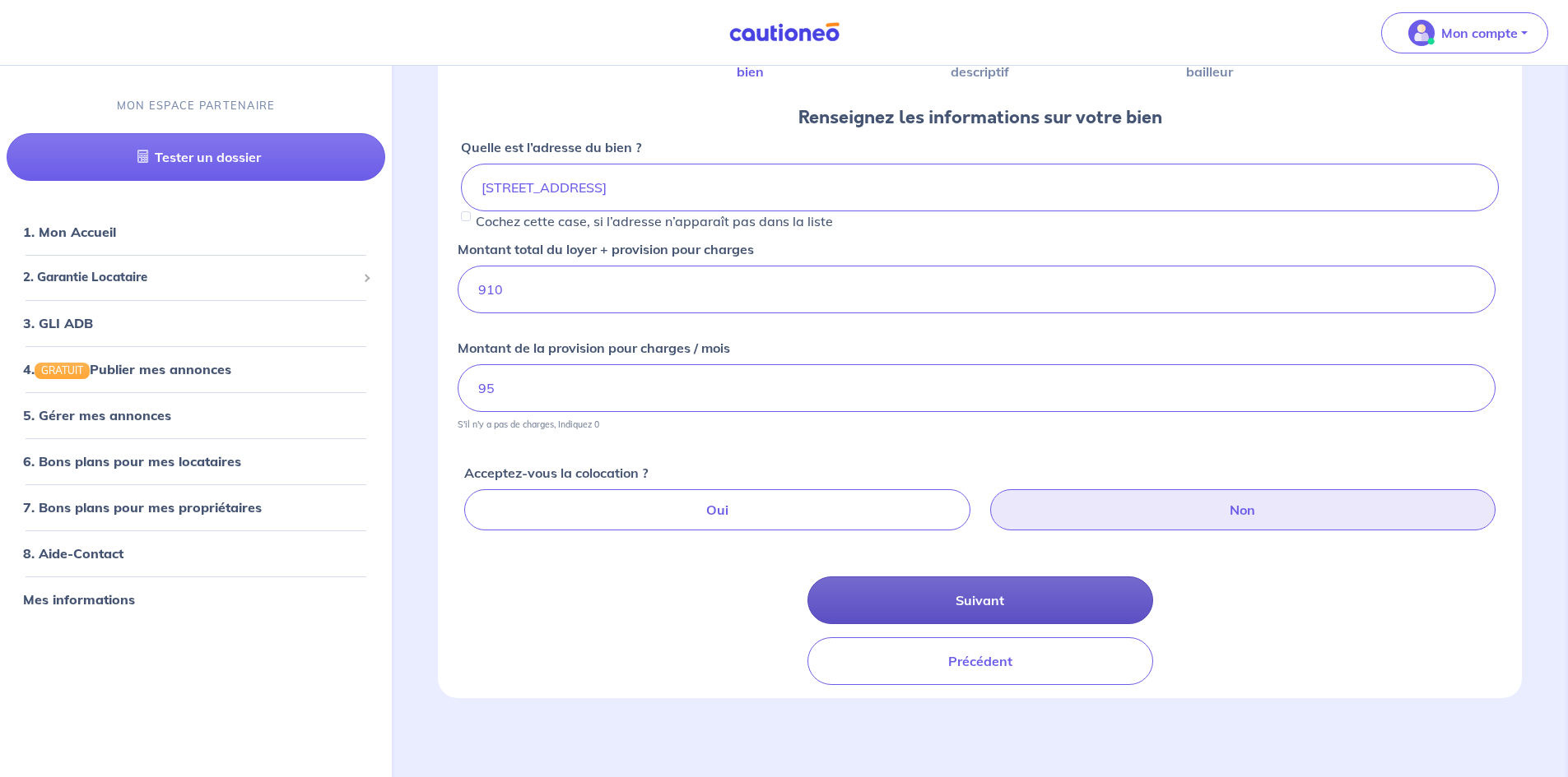
click at [1010, 598] on button "Suivant" at bounding box center [980, 600] width 346 height 48
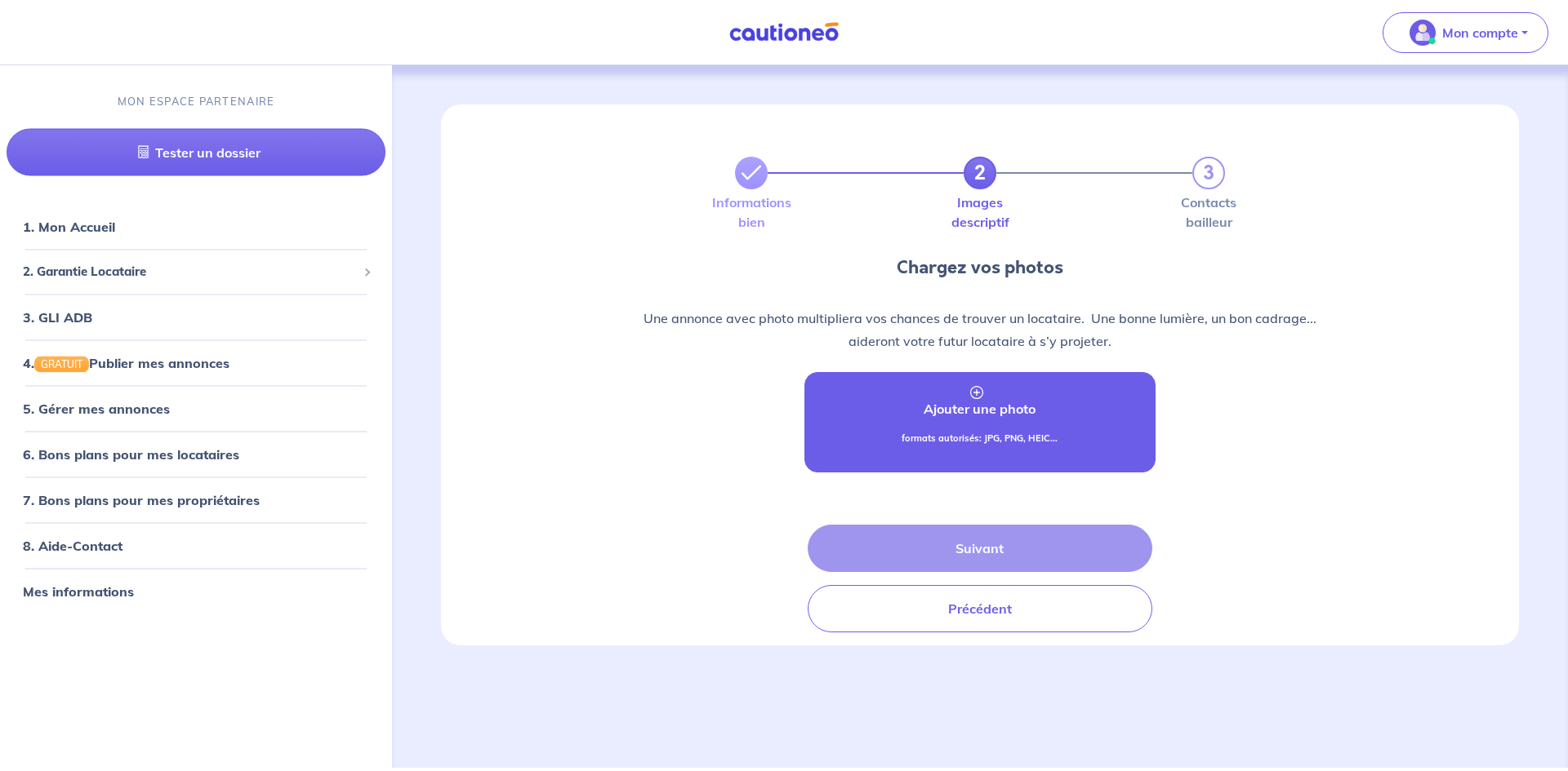
click at [920, 449] on div "formats autorisés: JPG, PNG, HEIC..." at bounding box center [979, 445] width 156 height 27
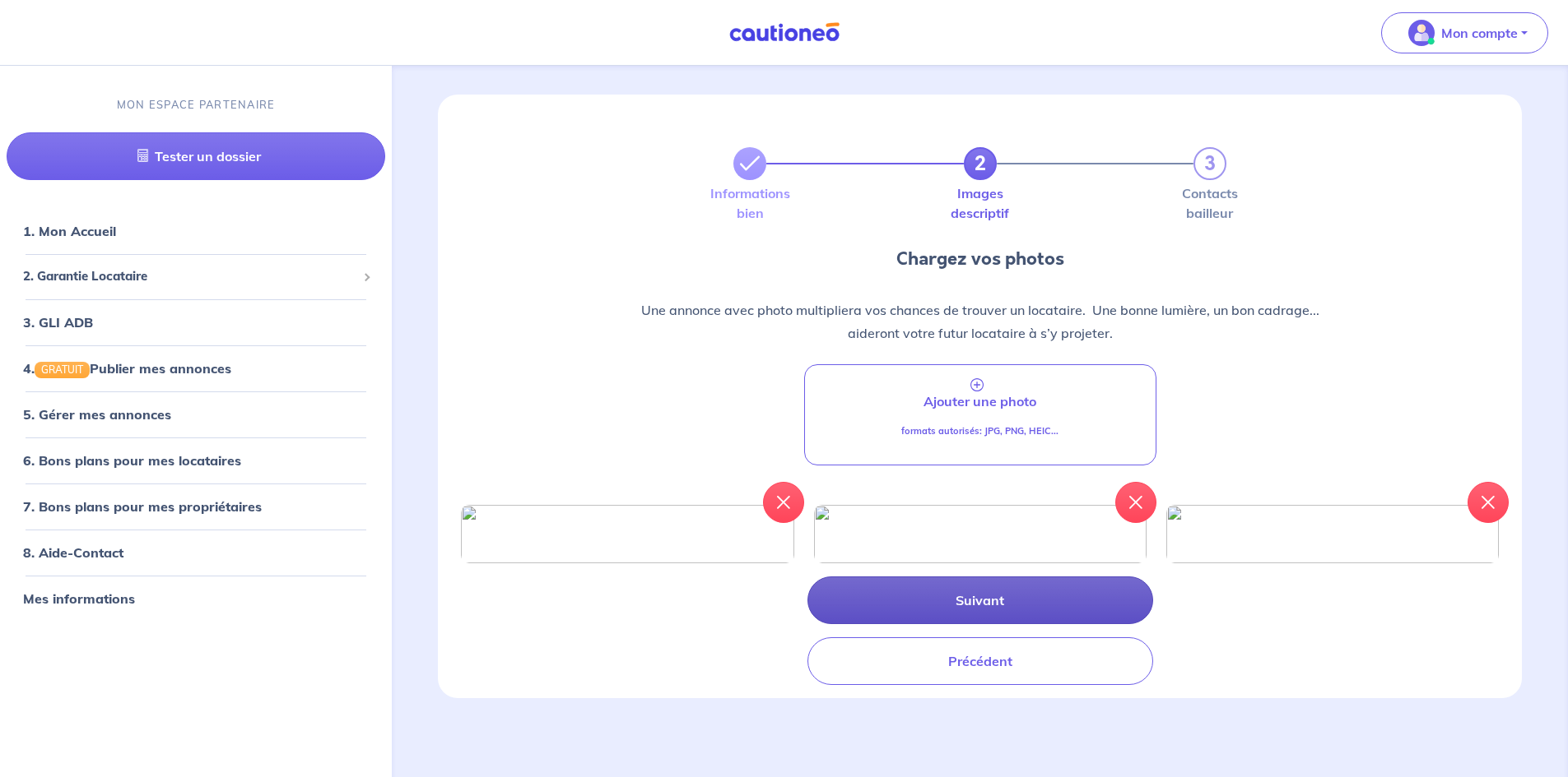
scroll to position [115, 0]
click at [992, 602] on button "Suivant" at bounding box center [980, 600] width 346 height 48
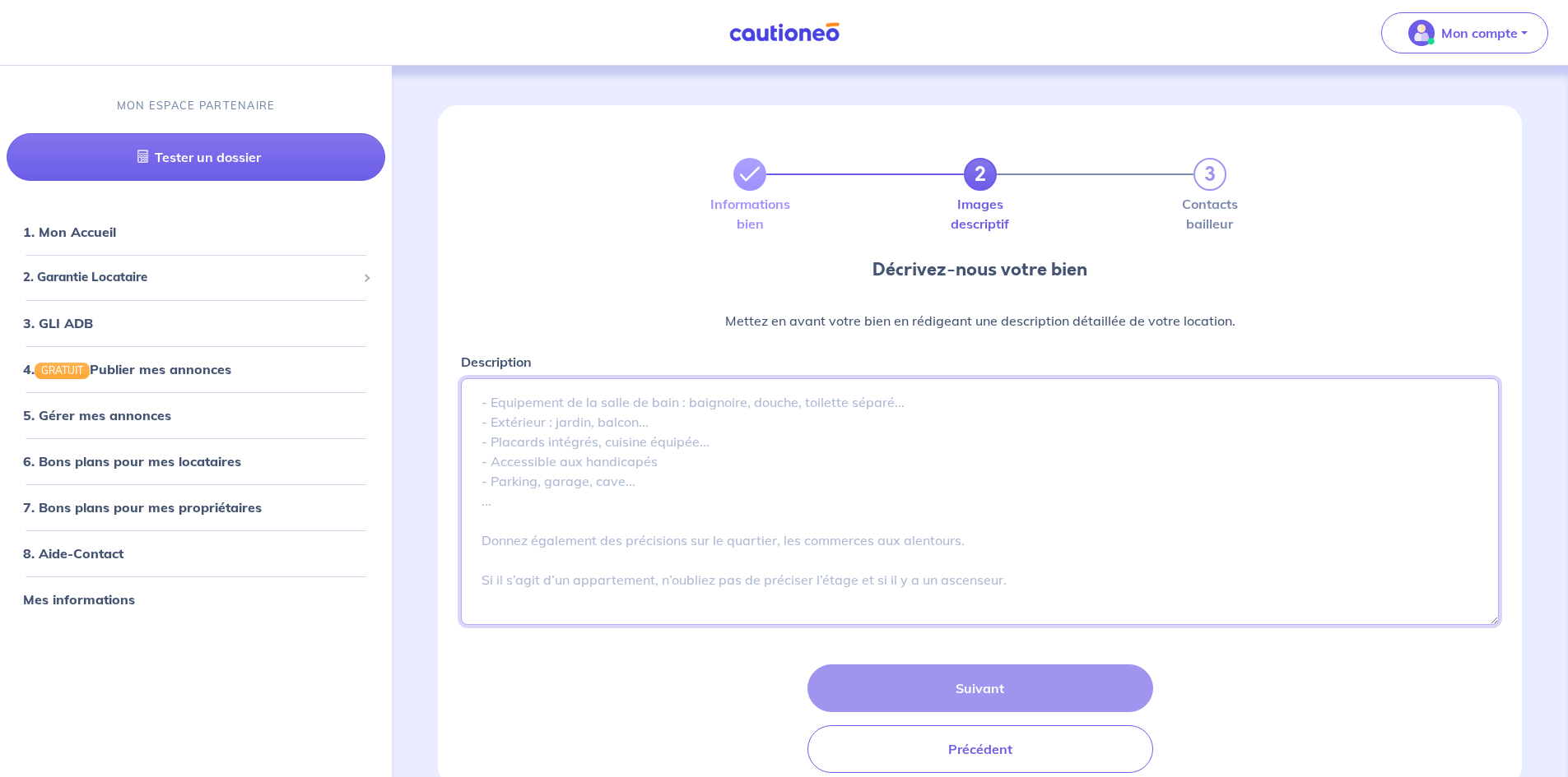
click at [543, 426] on textarea "Description" at bounding box center [979, 502] width 1038 height 247
paste textarea "CLAMART - 63 route de la Garenne - l'Agence Guillien Immobilier vous propose ce…"
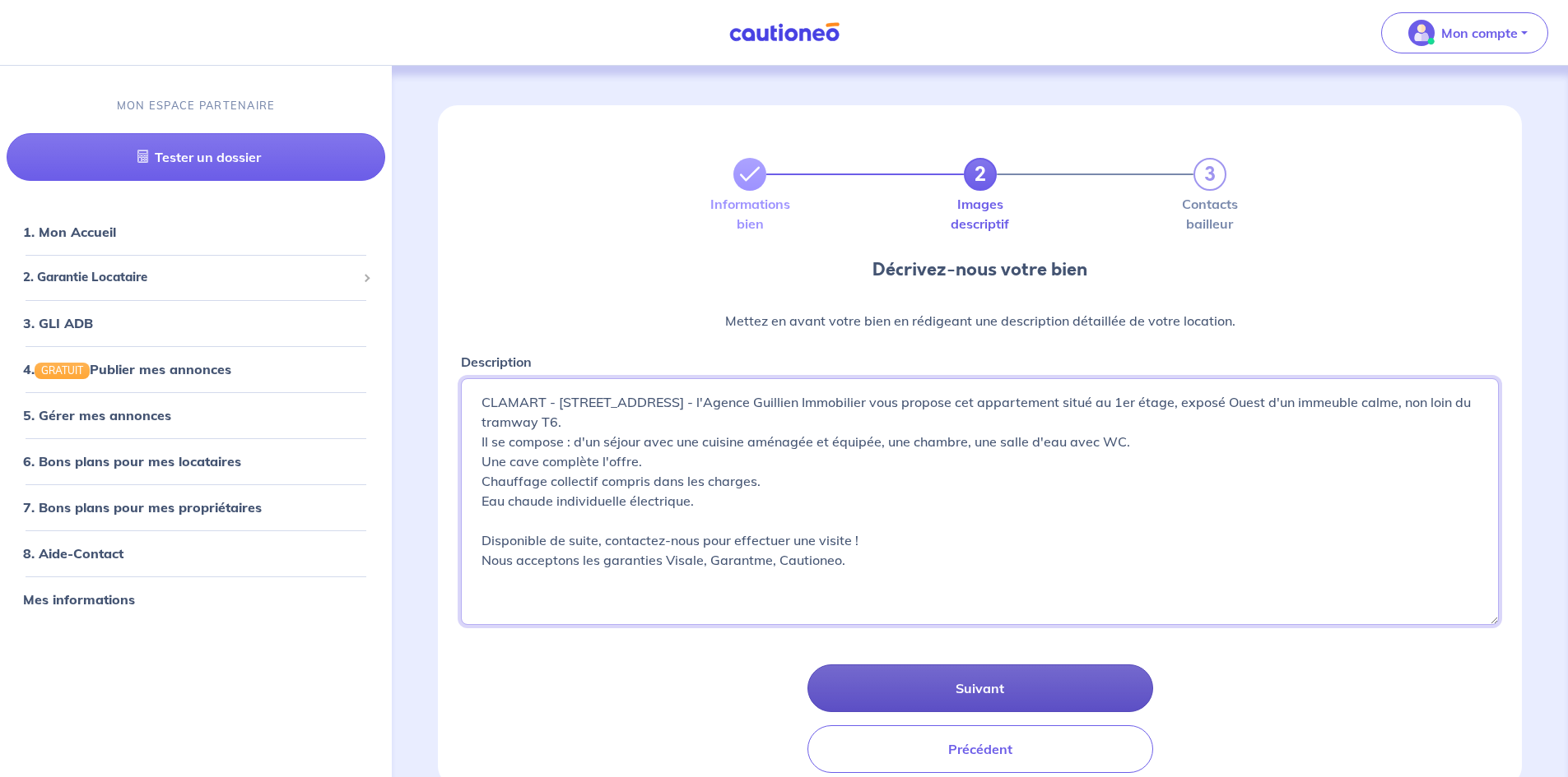
type textarea "CLAMART - 63 route de la Garenne - l'Agence Guillien Immobilier vous propose ce…"
click at [961, 707] on button "Suivant" at bounding box center [980, 688] width 346 height 48
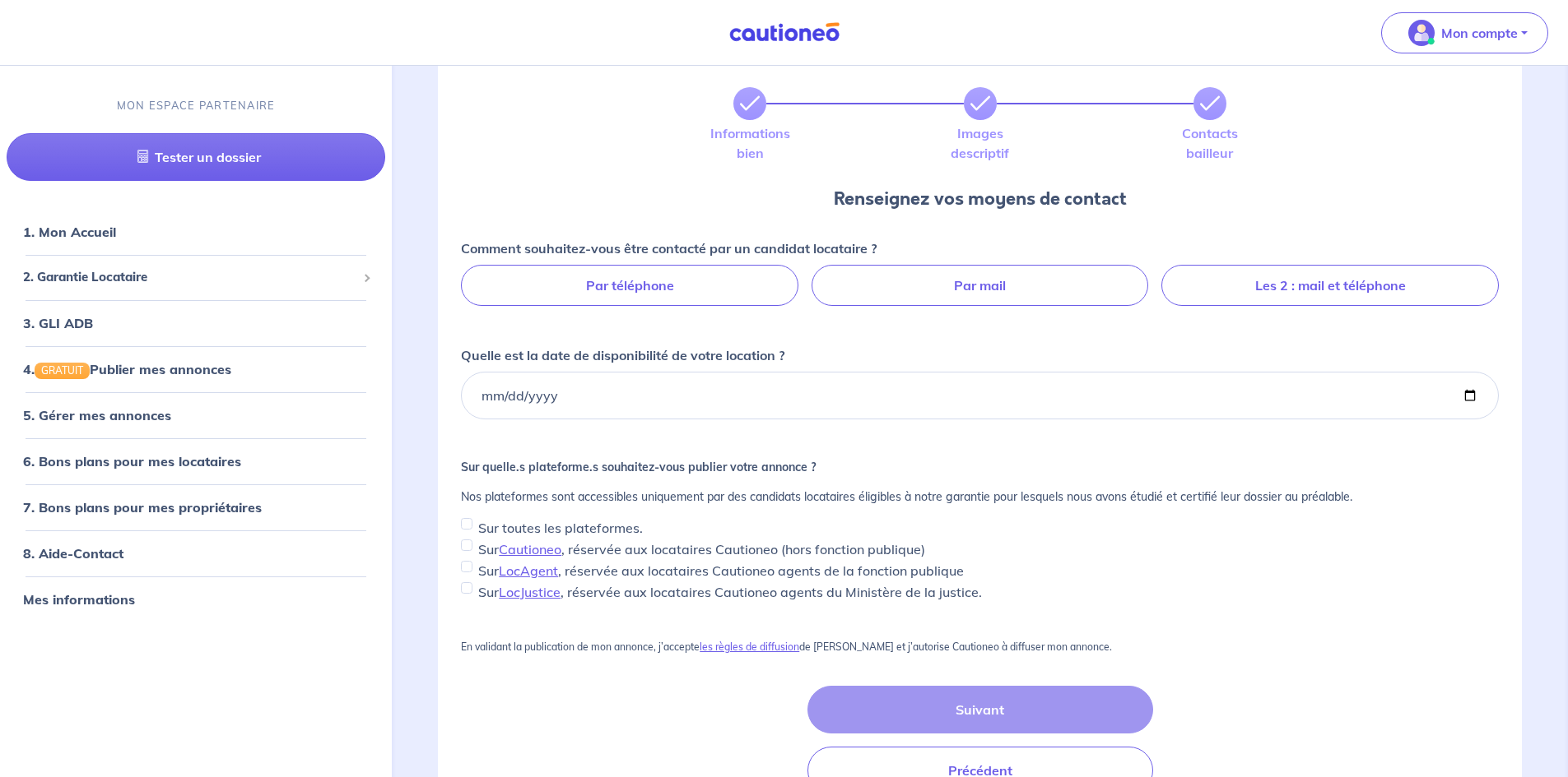
scroll to position [164, 0]
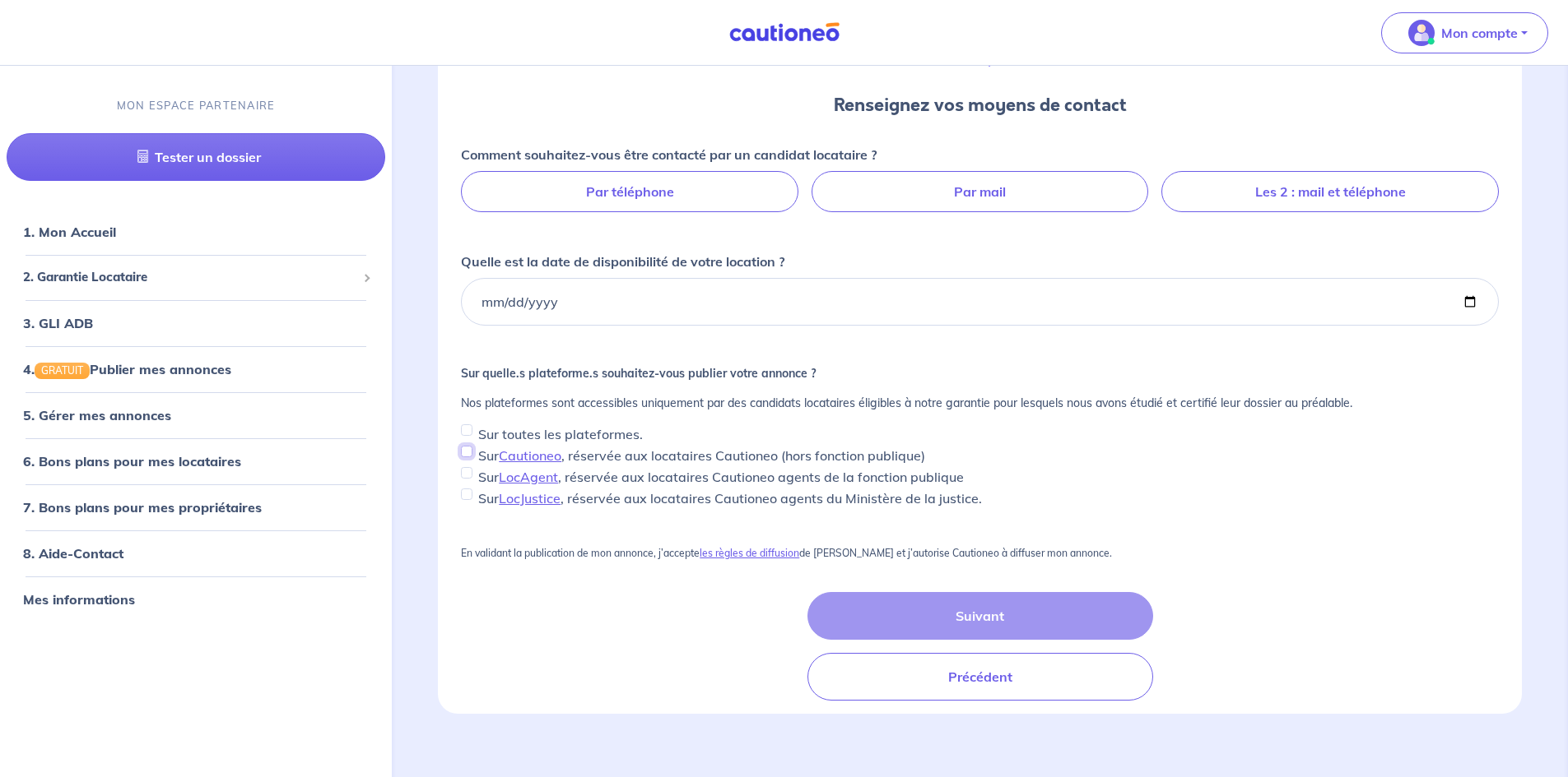
click at [472, 454] on input "Sur Cautioneo , réservée aux locataires Cautioneo (hors fonction publique)" at bounding box center [466, 451] width 11 height 11
checkbox input "true"
click at [464, 431] on input "Sur toutes les plateformes." at bounding box center [466, 430] width 11 height 11
checkbox input "true"
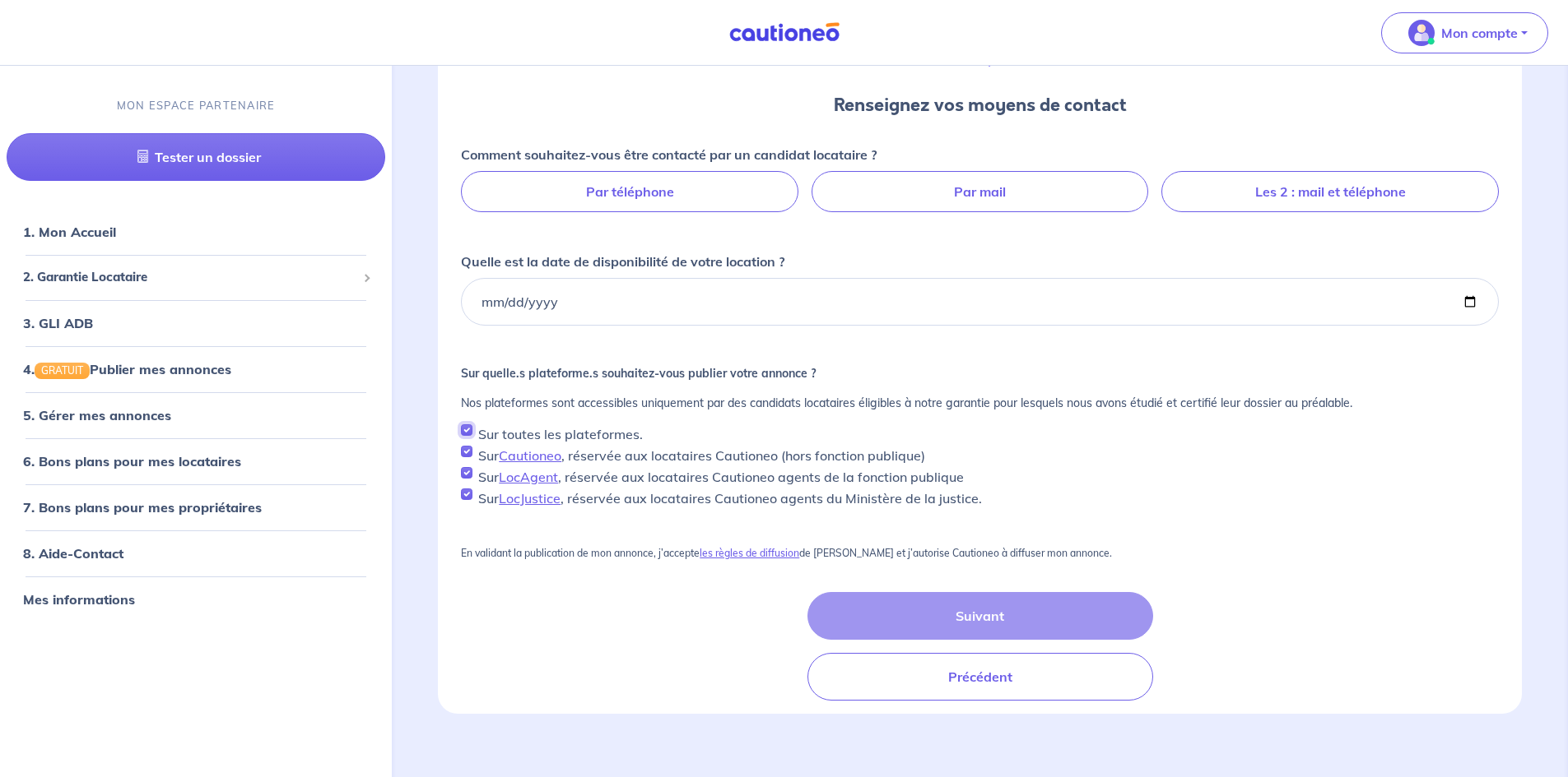
checkbox input "true"
click at [1287, 196] on label "Les 2 : mail et téléphone" at bounding box center [1330, 191] width 337 height 41
click at [985, 182] on input "Les 2 : mail et téléphone" at bounding box center [979, 176] width 10 height 10
radio input "true"
select select "FR"
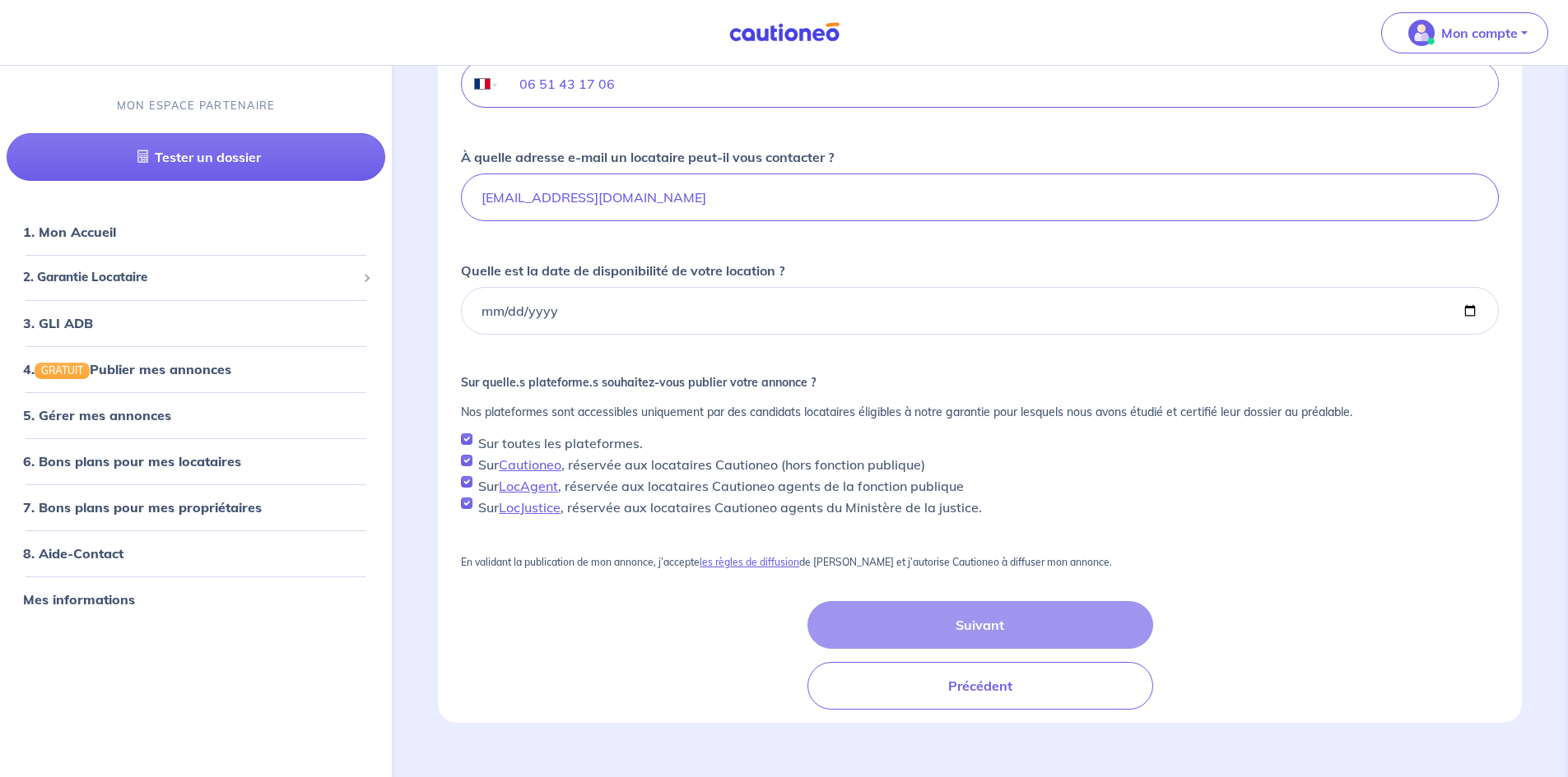
scroll to position [407, 0]
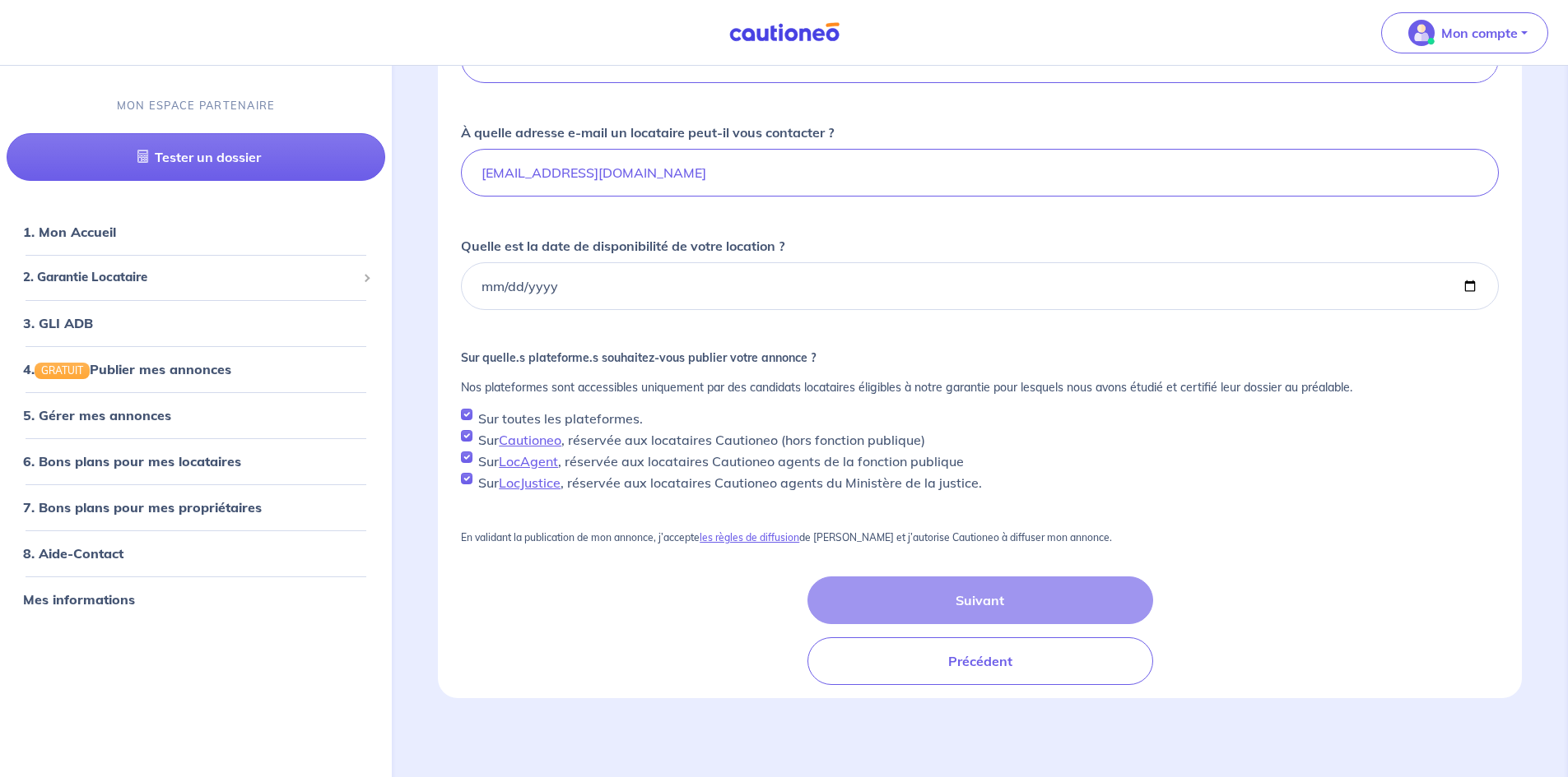
click at [529, 615] on div "En validant la publication de mon annonce, j’accepte les règles de diffusion de…" at bounding box center [979, 609] width 1038 height 153
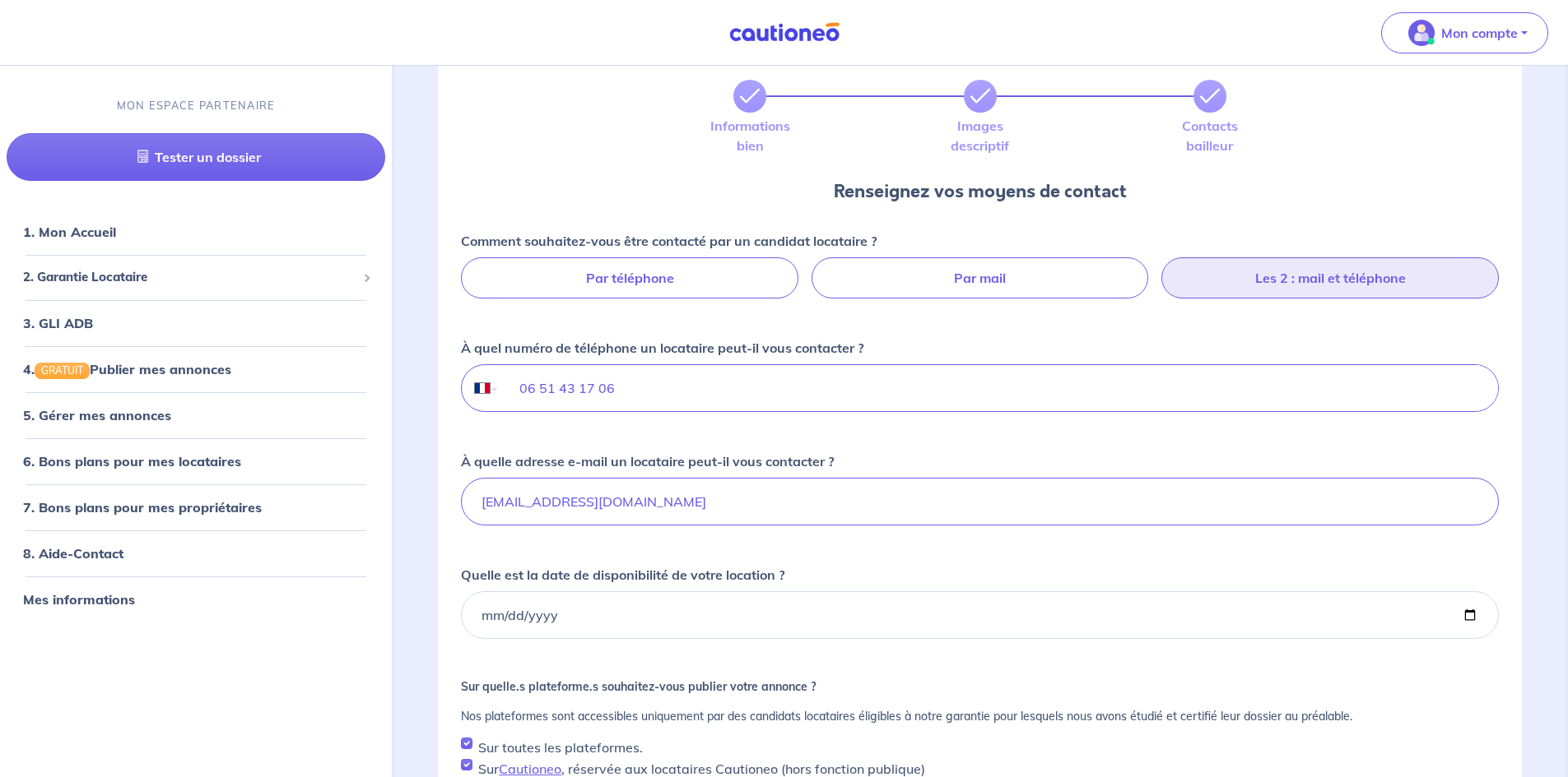
scroll to position [161, 0]
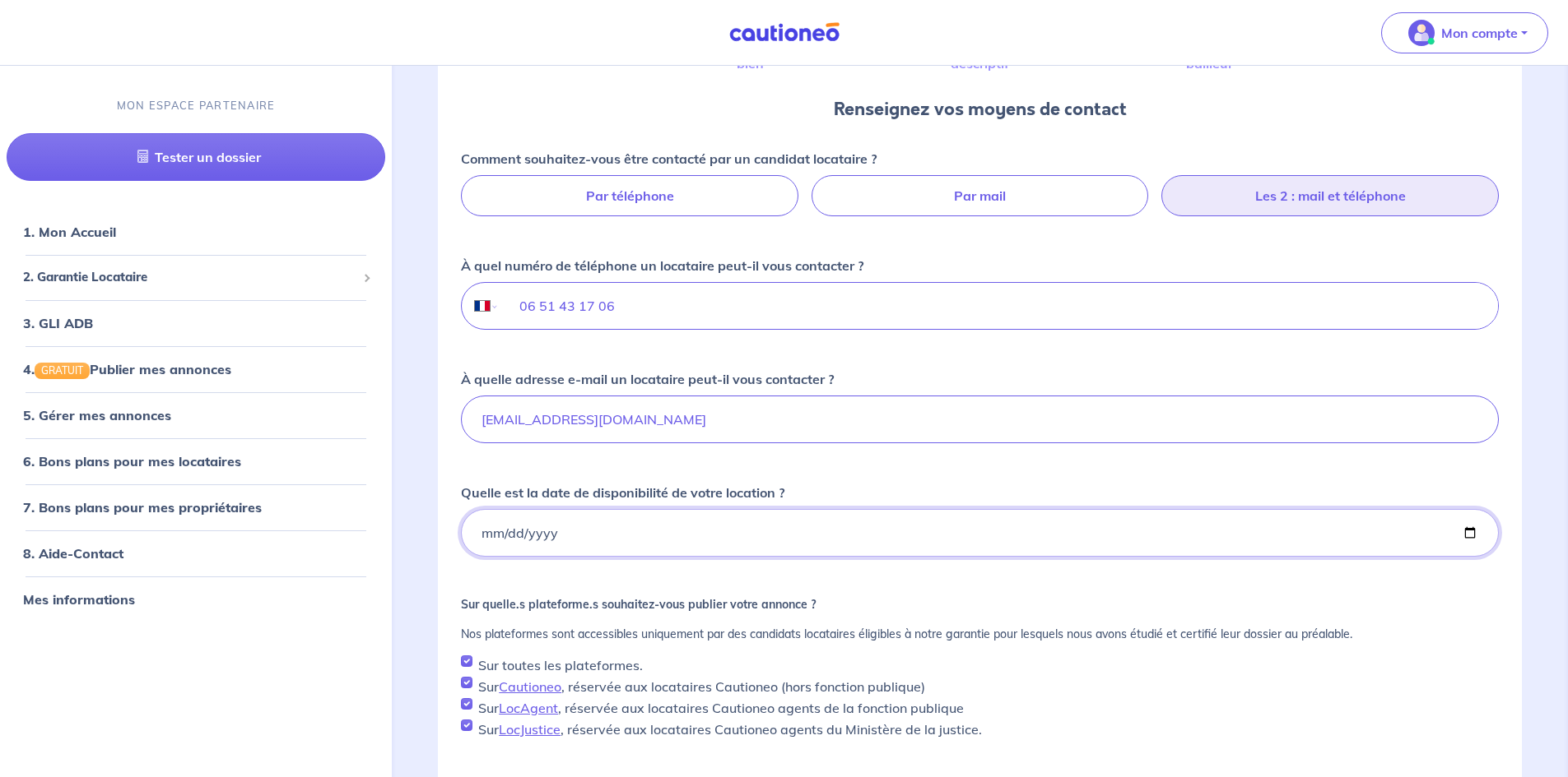
click at [503, 528] on input "Quelle est la date de disponibilité de votre location ?" at bounding box center [979, 532] width 1038 height 48
click at [482, 530] on input "Quelle est la date de disponibilité de votre location ?" at bounding box center [979, 532] width 1038 height 48
type input "2025-10-31"
click at [766, 596] on div "Comment souhaitez-vous être contacté par un candidat locataire ? Par téléphone …" at bounding box center [979, 444] width 1038 height 590
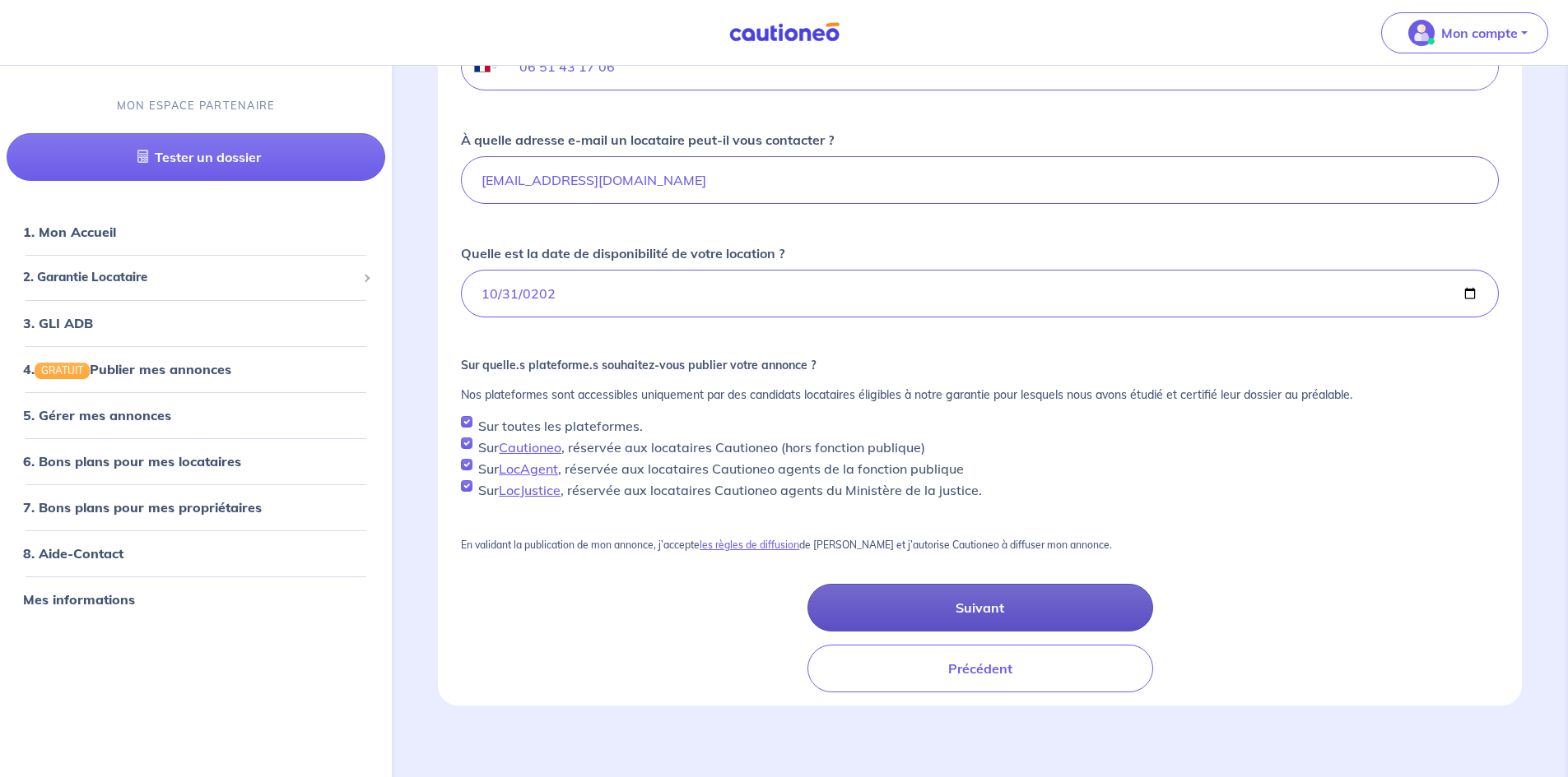
scroll to position [407, 0]
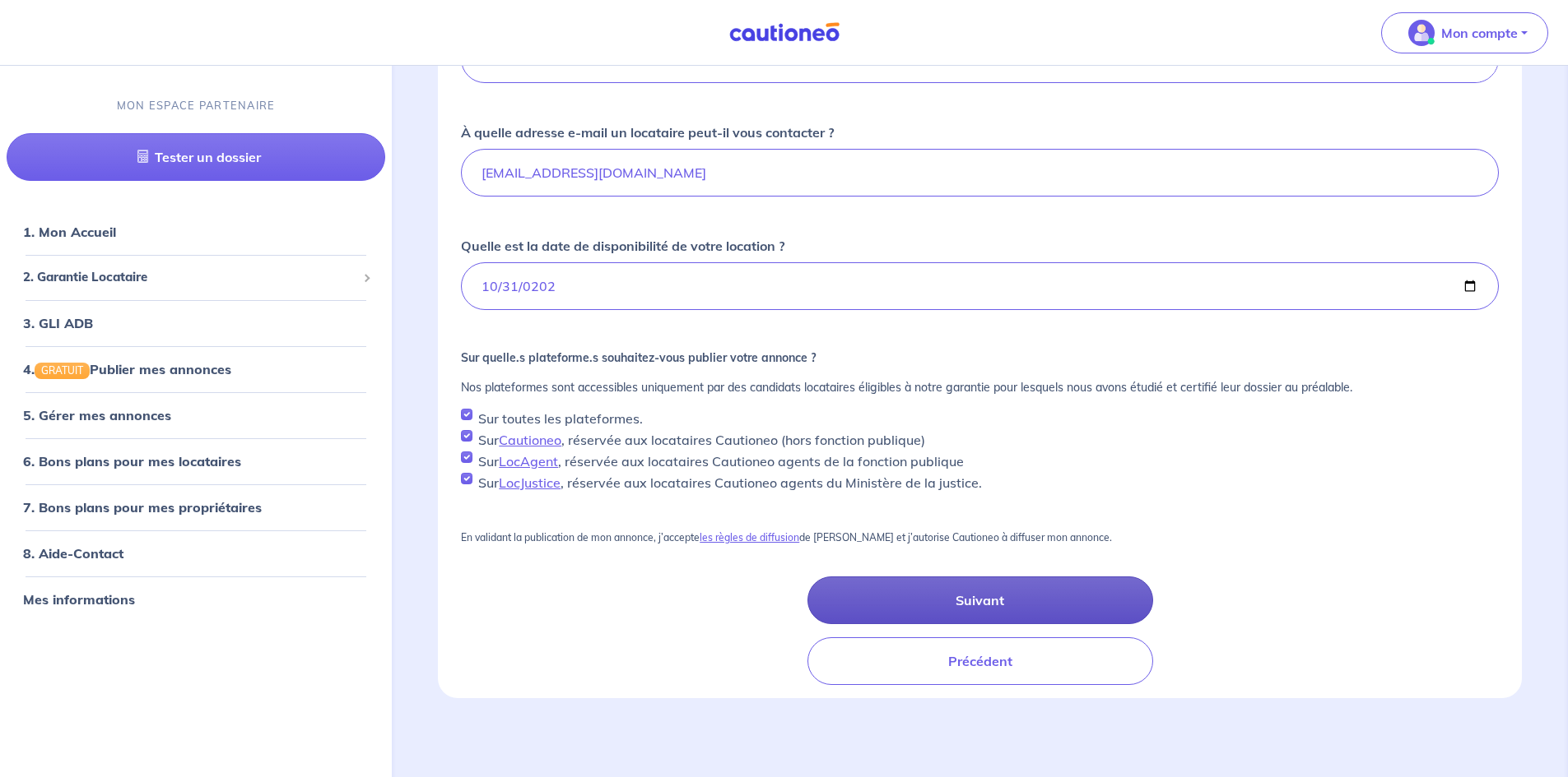
click at [933, 605] on button "Suivant" at bounding box center [980, 600] width 346 height 48
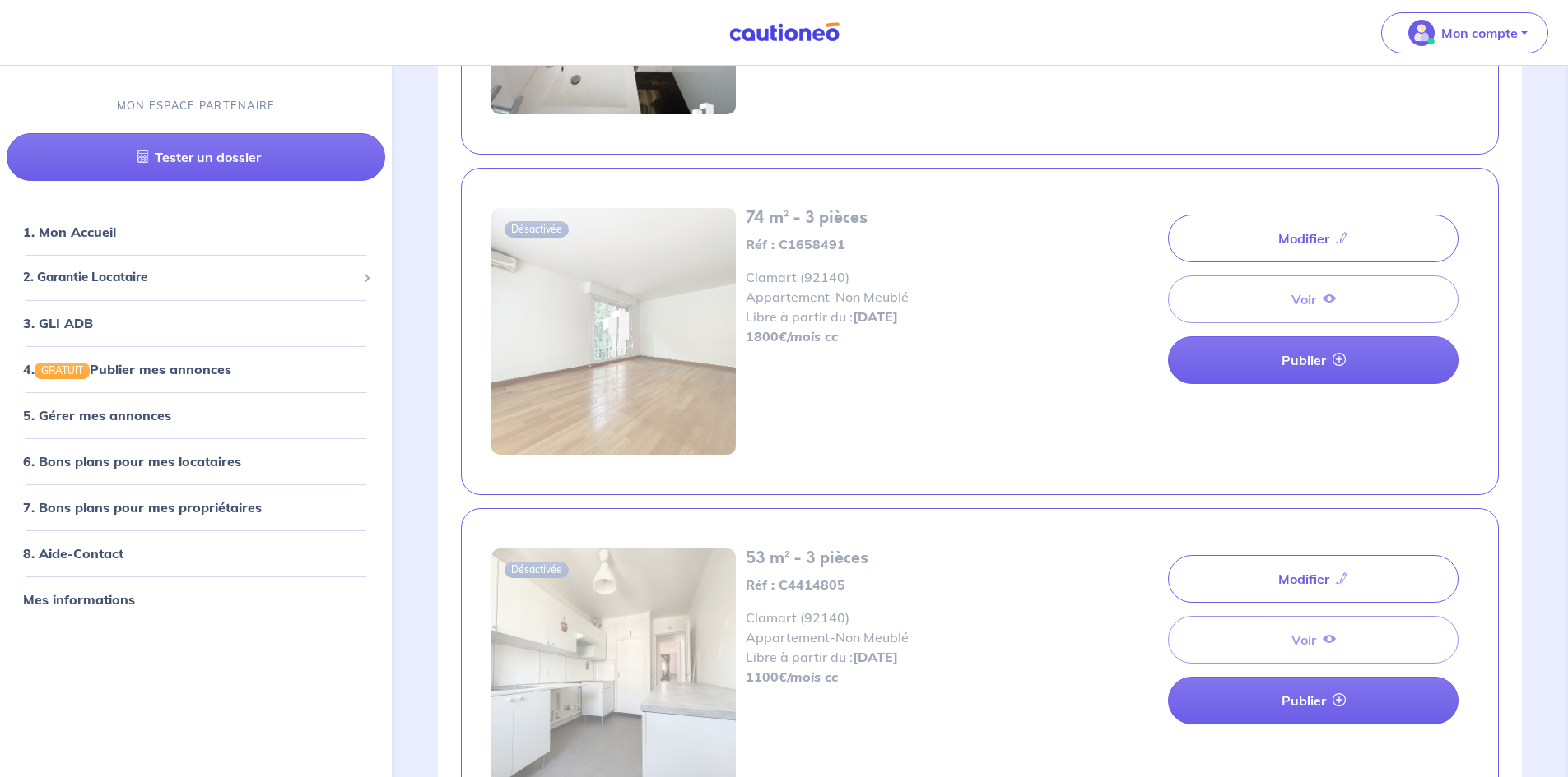
scroll to position [411, 0]
